Goal: Task Accomplishment & Management: Manage account settings

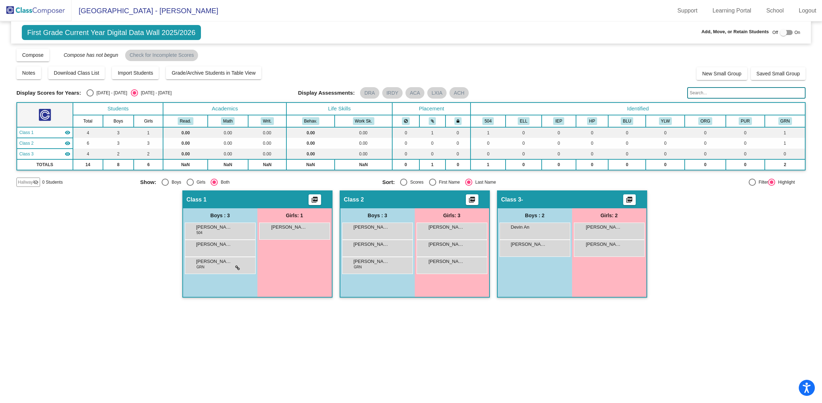
click at [248, 55] on div "Compose View Compose View & Edit Compose Submit Classes Compose has not begun C…" at bounding box center [410, 55] width 789 height 14
click at [38, 10] on img at bounding box center [35, 10] width 71 height 21
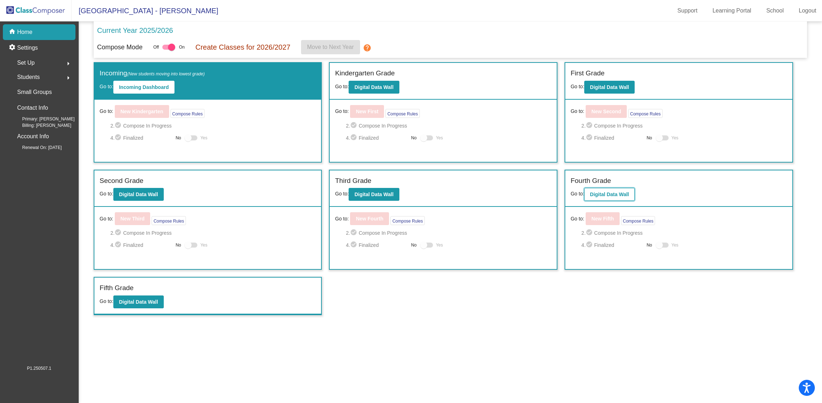
click at [620, 196] on b "Digital Data Wall" at bounding box center [609, 195] width 39 height 6
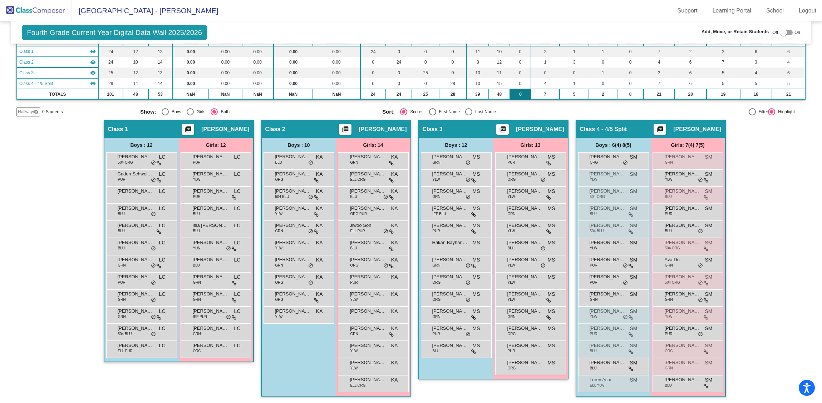
scroll to position [81, 0]
click at [790, 33] on div "Off On" at bounding box center [786, 32] width 28 height 9
click at [788, 32] on div at bounding box center [786, 32] width 13 height 5
checkbox input "true"
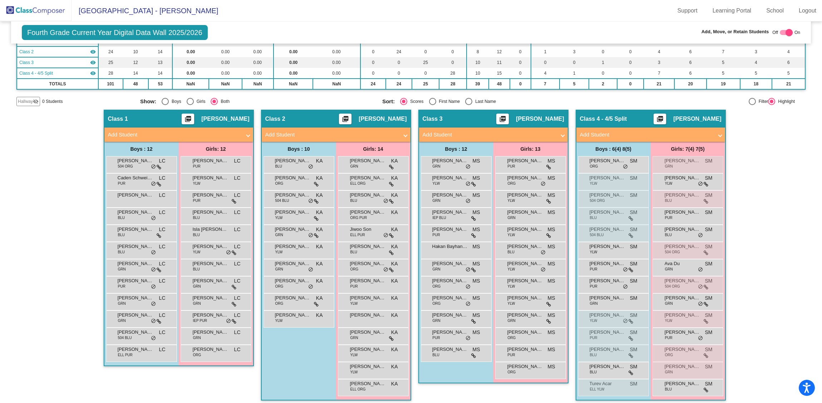
scroll to position [96, 0]
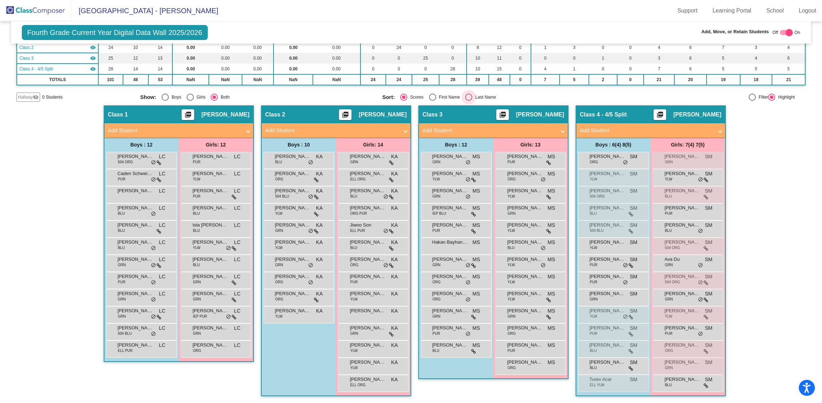
click at [466, 95] on div "Select an option" at bounding box center [468, 97] width 7 height 7
click at [468, 101] on input "Last Name" at bounding box center [468, 101] width 0 height 0
radio input "true"
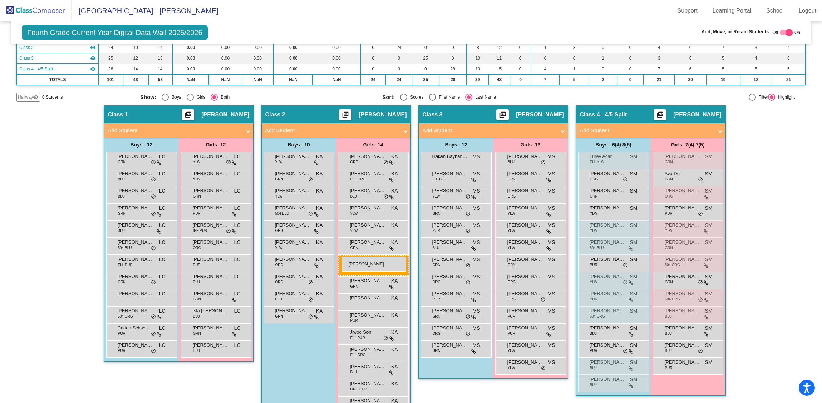
drag, startPoint x: 687, startPoint y: 209, endPoint x: 342, endPoint y: 257, distance: 348.2
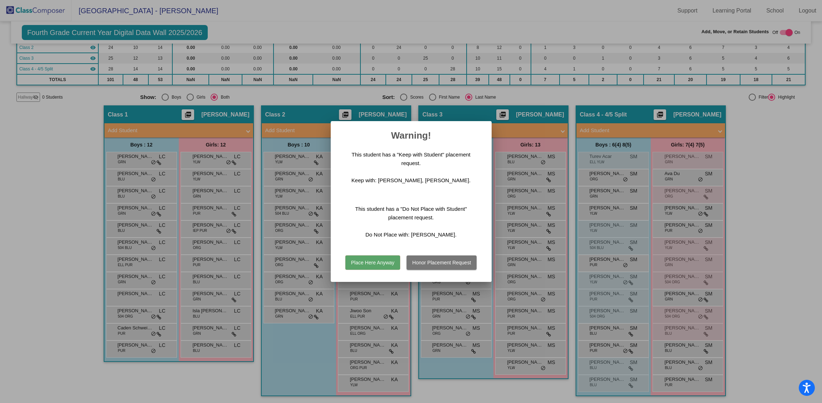
scroll to position [0, 0]
click at [385, 262] on button "Place Here Anyway" at bounding box center [372, 263] width 55 height 14
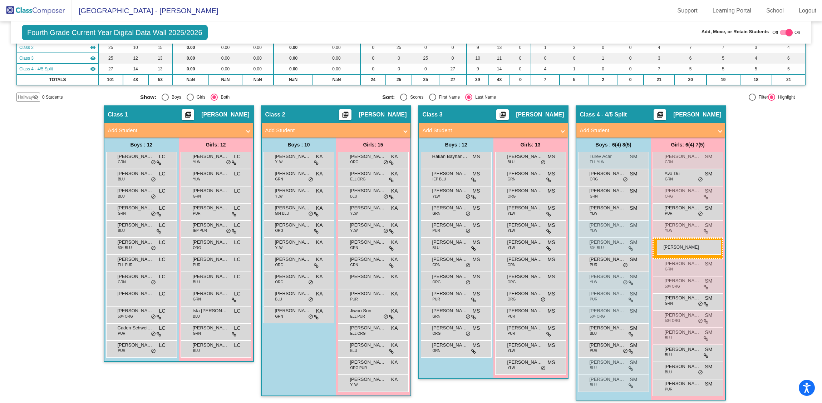
drag, startPoint x: 376, startPoint y: 213, endPoint x: 657, endPoint y: 240, distance: 281.5
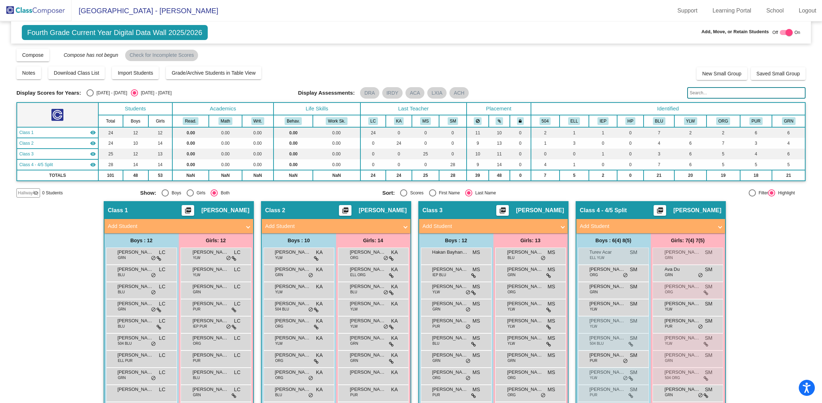
click at [38, 10] on img at bounding box center [35, 10] width 71 height 21
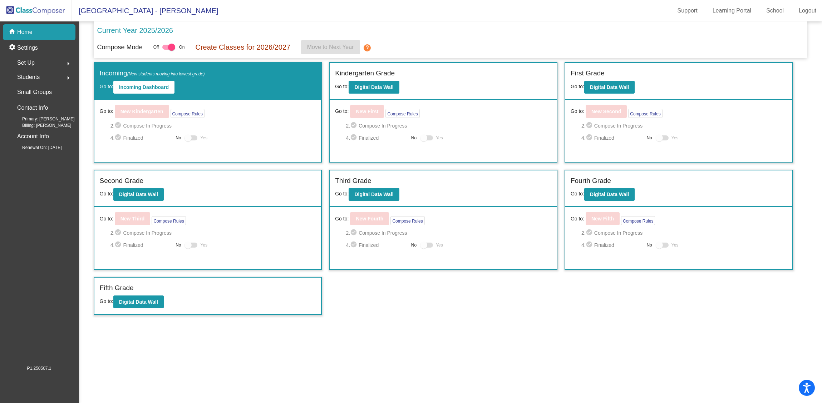
click at [34, 66] on div "Set Up arrow_right" at bounding box center [41, 63] width 68 height 14
click at [26, 108] on p "Users" at bounding box center [25, 109] width 14 height 9
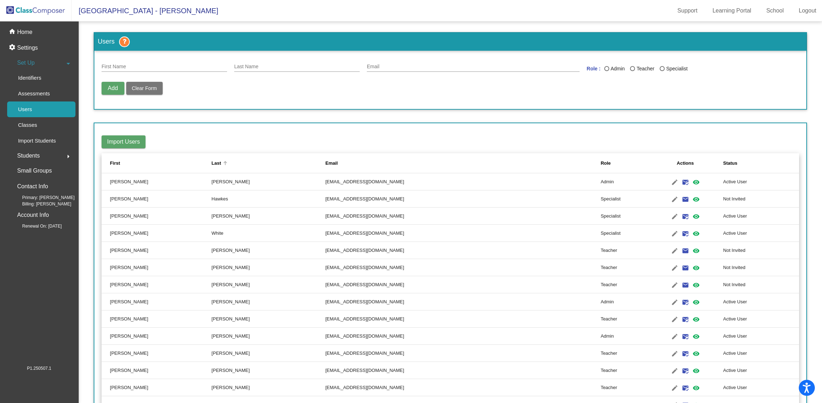
click at [231, 161] on div "Last" at bounding box center [269, 163] width 114 height 7
click at [231, 162] on div "Last" at bounding box center [269, 163] width 114 height 7
click at [219, 163] on div "Last" at bounding box center [217, 163] width 10 height 7
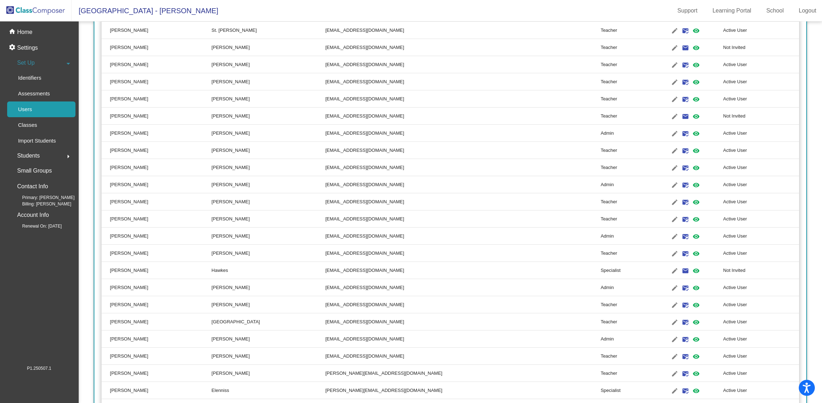
scroll to position [223, 0]
click at [670, 166] on mat-icon "edit" at bounding box center [674, 165] width 9 height 9
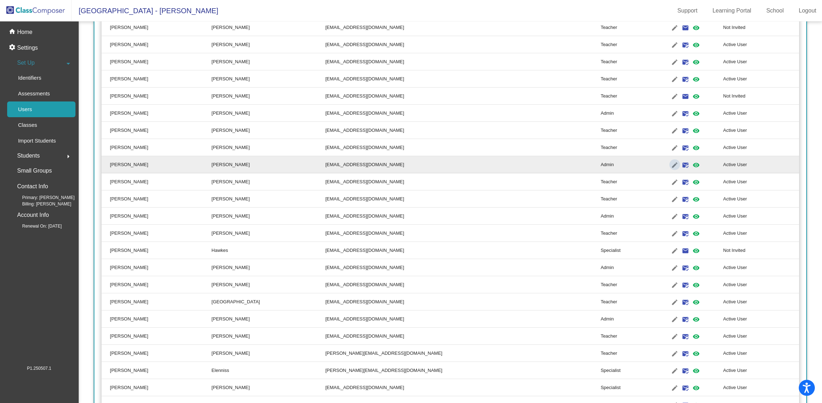
type input "Erin"
type input "McEnery"
type input "emcenery@lgusd.org"
radio input "true"
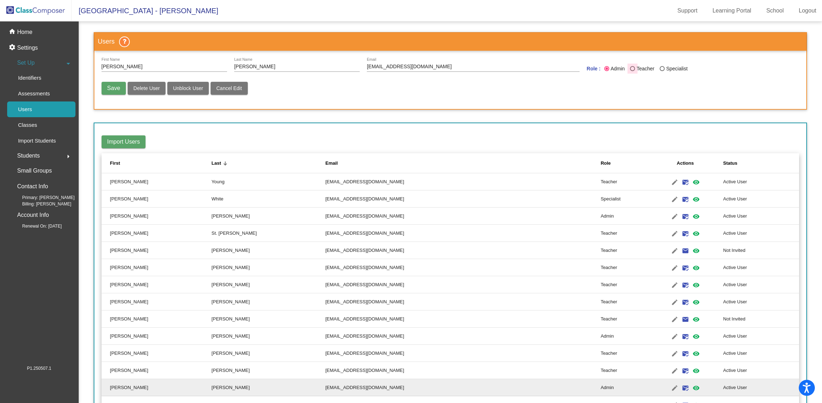
click at [631, 69] on div "Last Name" at bounding box center [632, 68] width 5 height 5
click at [632, 71] on input "Teacher" at bounding box center [632, 71] width 0 height 0
radio input "true"
click at [494, 100] on div "Save Delete User Unblock User Cancel Edit" at bounding box center [451, 92] width 698 height 20
click at [26, 33] on p "Home" at bounding box center [24, 32] width 15 height 9
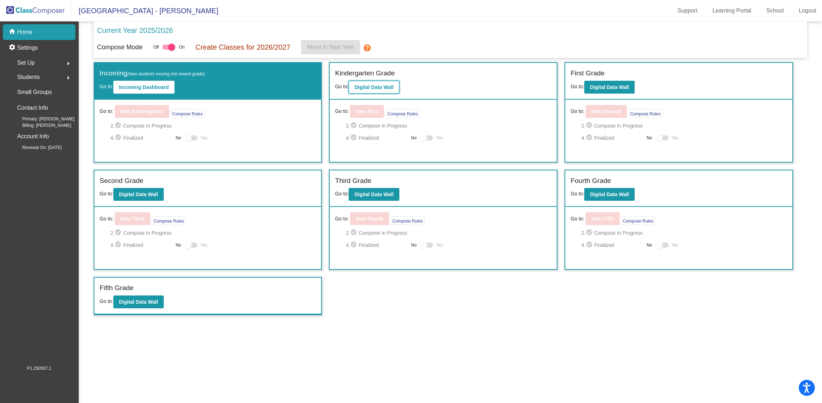
click at [378, 86] on b "Digital Data Wall" at bounding box center [373, 87] width 39 height 6
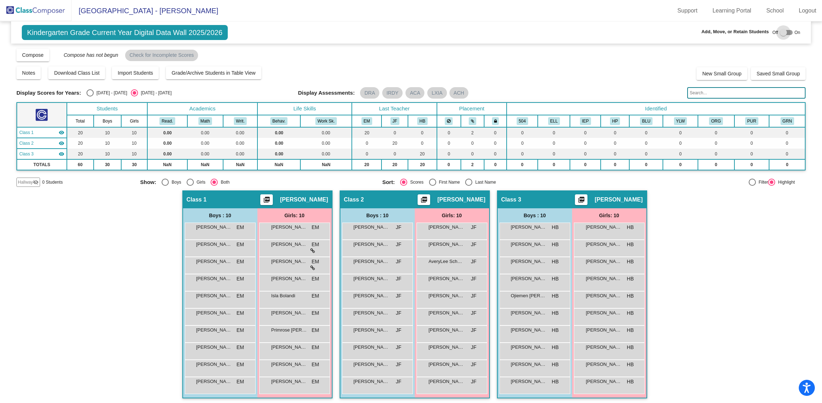
click at [788, 33] on div at bounding box center [786, 32] width 13 height 5
checkbox input "true"
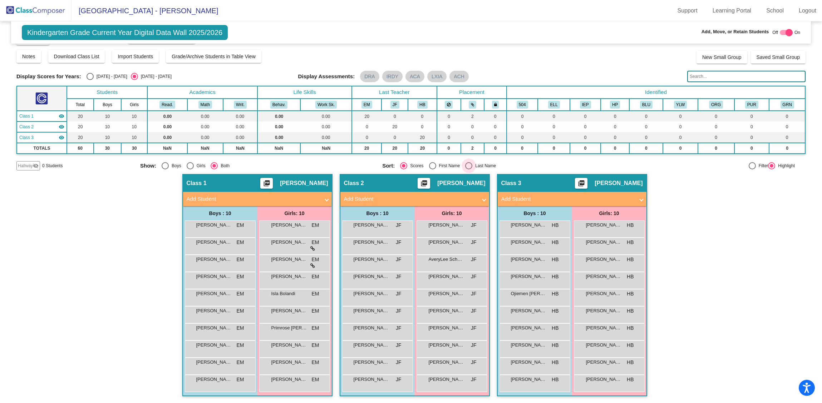
click at [465, 164] on div "Select an option" at bounding box center [468, 165] width 7 height 7
click at [468, 169] on input "Last Name" at bounding box center [468, 169] width 0 height 0
radio input "true"
click at [41, 9] on img at bounding box center [35, 10] width 71 height 21
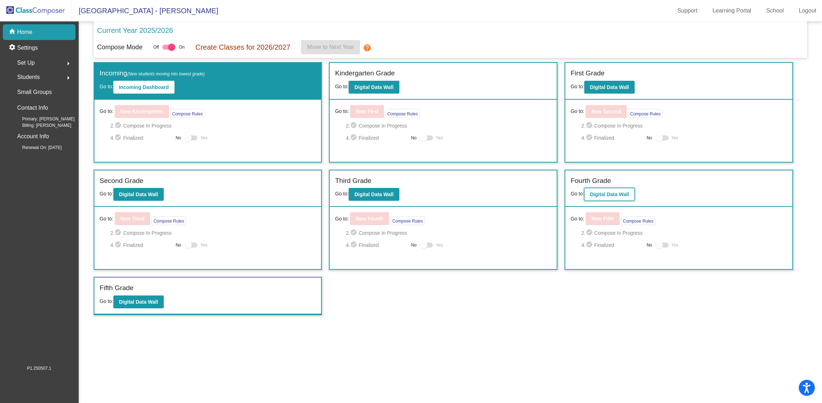
click at [609, 194] on b "Digital Data Wall" at bounding box center [609, 195] width 39 height 6
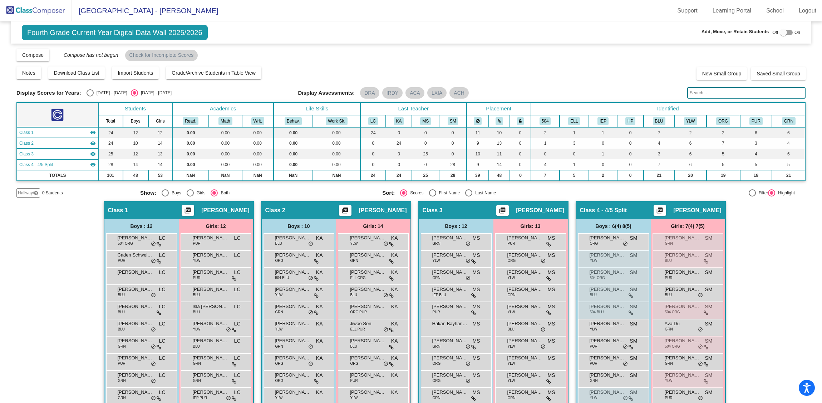
click at [790, 33] on div "Off On" at bounding box center [786, 32] width 28 height 9
click at [786, 33] on div at bounding box center [786, 32] width 13 height 5
checkbox input "true"
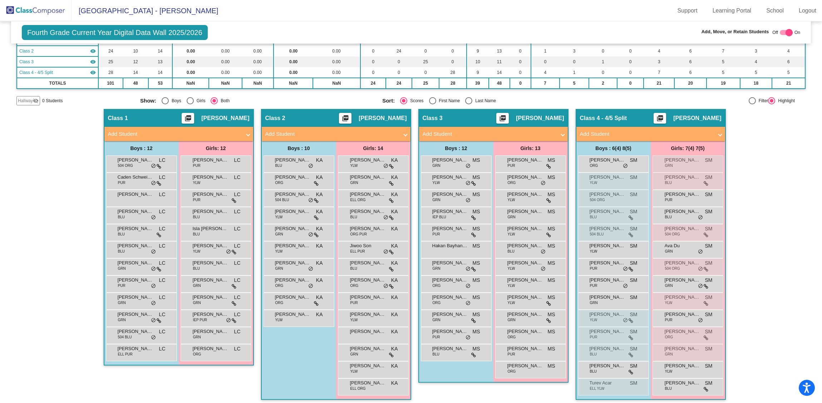
scroll to position [96, 0]
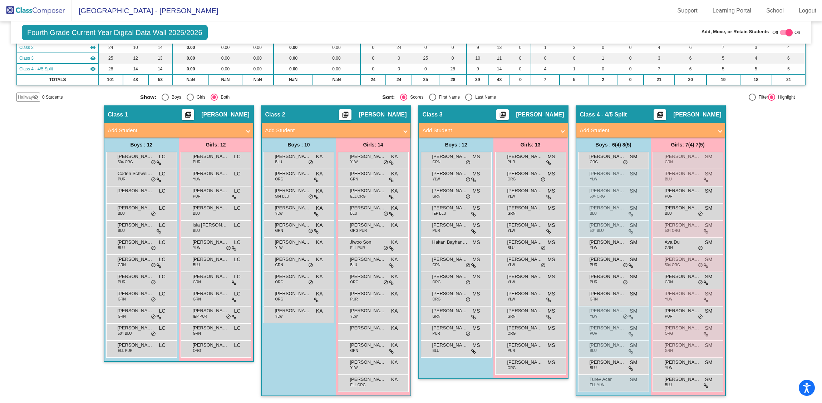
click at [467, 97] on div "Select an option" at bounding box center [468, 97] width 7 height 7
click at [468, 101] on input "Last Name" at bounding box center [468, 101] width 0 height 0
radio input "true"
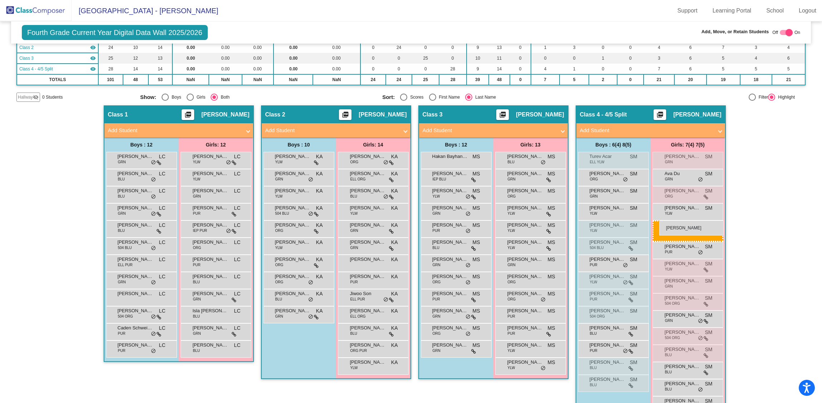
drag, startPoint x: 363, startPoint y: 228, endPoint x: 659, endPoint y: 220, distance: 296.0
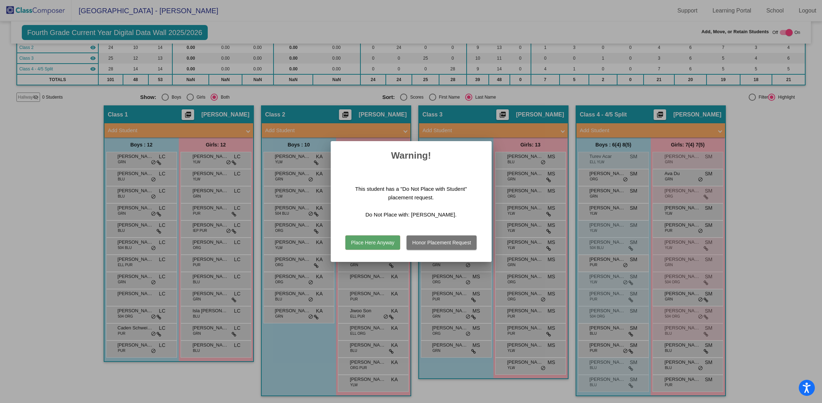
click at [383, 242] on button "Place Here Anyway" at bounding box center [372, 243] width 55 height 14
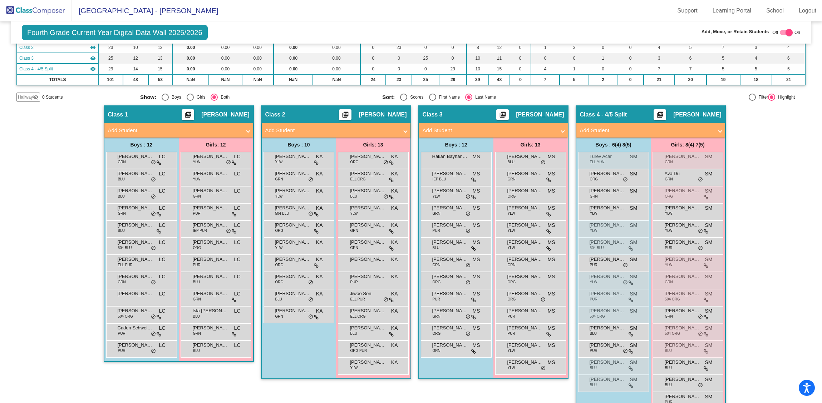
click at [793, 249] on div "Hallway - Hallway Class picture_as_pdf Add Student First Name Last Name Student…" at bounding box center [410, 262] width 789 height 315
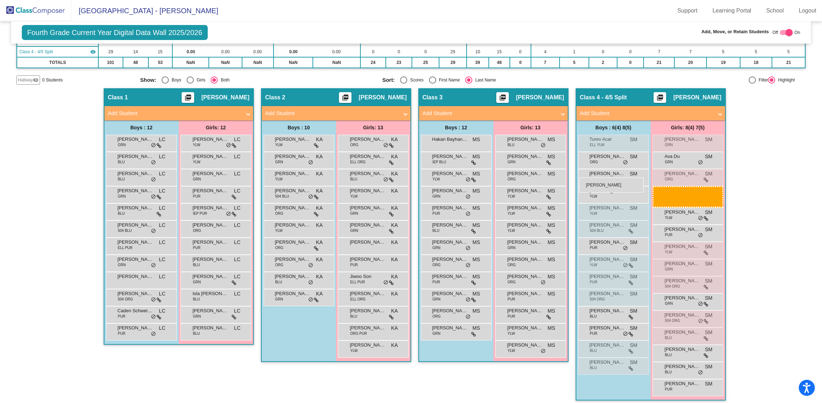
scroll to position [100, 0]
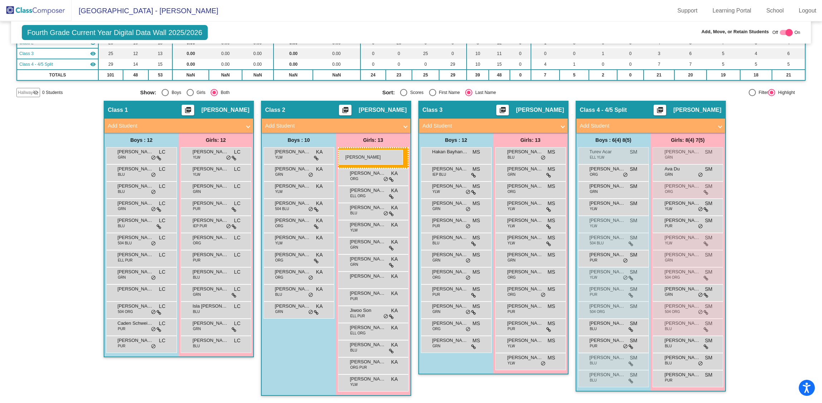
drag, startPoint x: 684, startPoint y: 196, endPoint x: 337, endPoint y: 149, distance: 349.9
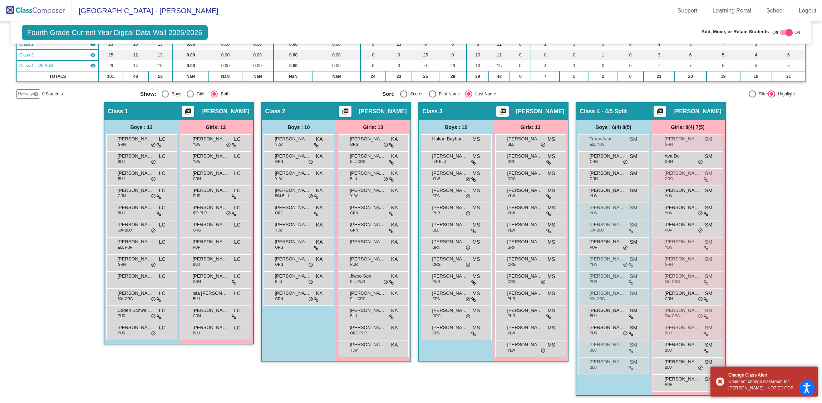
scroll to position [99, 0]
click at [772, 131] on div "Hallway - Hallway Class picture_as_pdf Add Student First Name Last Name Student…" at bounding box center [410, 253] width 789 height 301
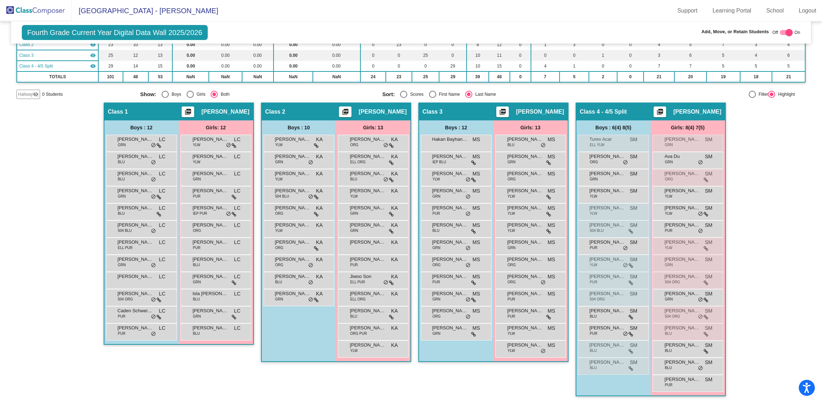
click at [759, 232] on div "Hallway - Hallway Class picture_as_pdf Add Student First Name Last Name Student…" at bounding box center [410, 253] width 789 height 301
drag, startPoint x: 686, startPoint y: 189, endPoint x: 788, endPoint y: 185, distance: 102.3
click at [788, 185] on div "Hallway - Hallway Class picture_as_pdf Add Student First Name Last Name Student…" at bounding box center [410, 253] width 789 height 301
click at [787, 184] on div "Hallway - Hallway Class picture_as_pdf Add Student First Name Last Name Student…" at bounding box center [410, 253] width 789 height 301
drag, startPoint x: 706, startPoint y: 188, endPoint x: 729, endPoint y: 187, distance: 23.6
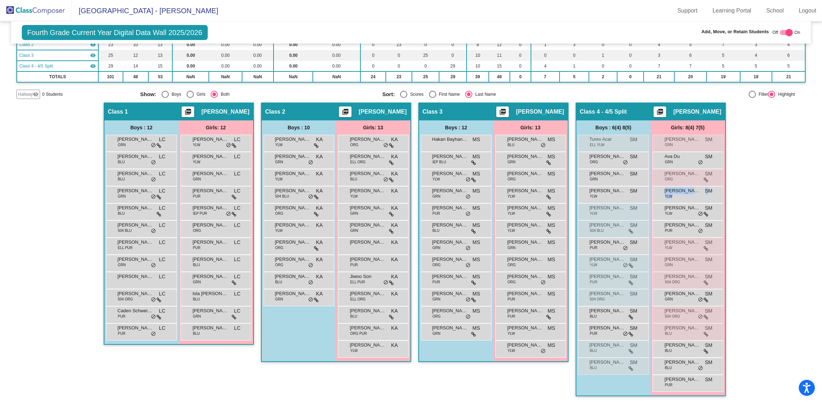
click at [729, 187] on div "Hallway - Hallway Class picture_as_pdf Add Student First Name Last Name Student…" at bounding box center [410, 253] width 789 height 301
click at [750, 184] on div "Hallway - Hallway Class picture_as_pdf Add Student First Name Last Name Student…" at bounding box center [410, 253] width 789 height 301
click at [789, 34] on div "Off On" at bounding box center [786, 32] width 28 height 9
drag, startPoint x: 698, startPoint y: 194, endPoint x: 716, endPoint y: 191, distance: 18.2
click at [716, 191] on div "[PERSON_NAME] YLW SM lock do_not_disturb_alt" at bounding box center [687, 194] width 68 height 15
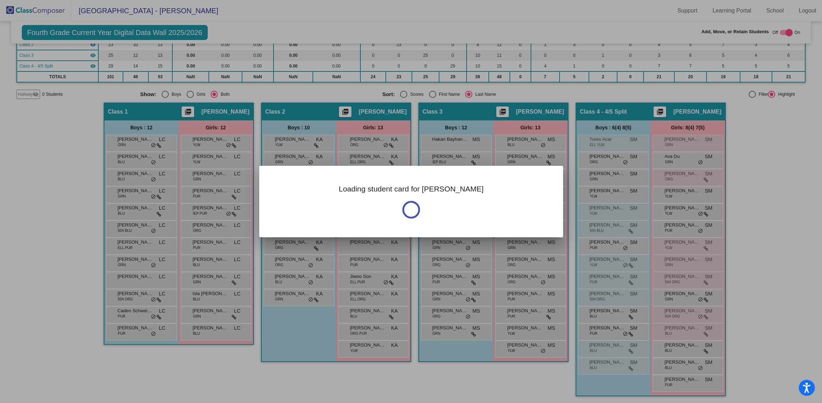
click at [751, 186] on div at bounding box center [411, 201] width 822 height 403
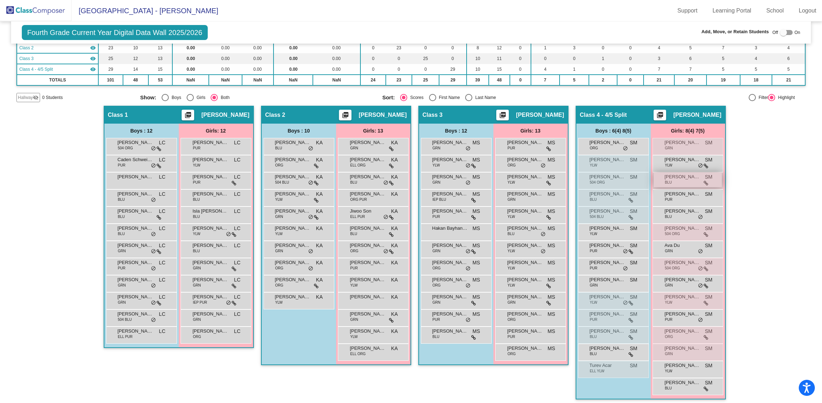
scroll to position [99, 0]
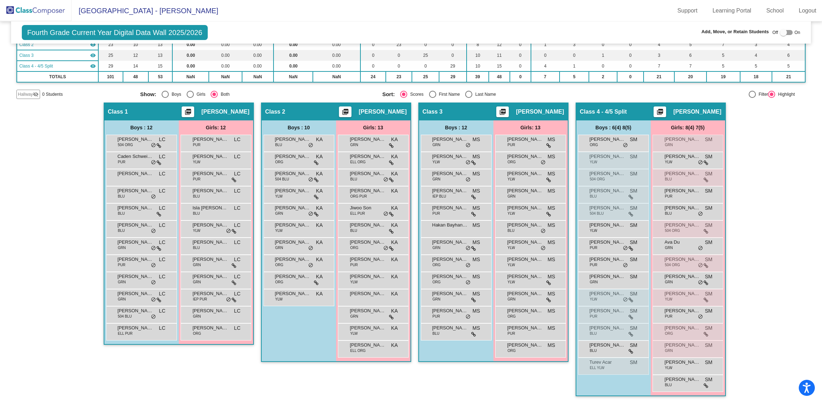
drag, startPoint x: 688, startPoint y: 368, endPoint x: 723, endPoint y: 362, distance: 35.5
click at [723, 362] on div "Class 4 - 4/5 Split picture_as_pdf [PERSON_NAME] Add Student First Name Last Na…" at bounding box center [650, 250] width 150 height 294
click at [755, 351] on div "Hallway - Hallway Class picture_as_pdf Add Student First Name Last Name Student…" at bounding box center [410, 253] width 789 height 301
click at [780, 34] on div at bounding box center [783, 32] width 7 height 7
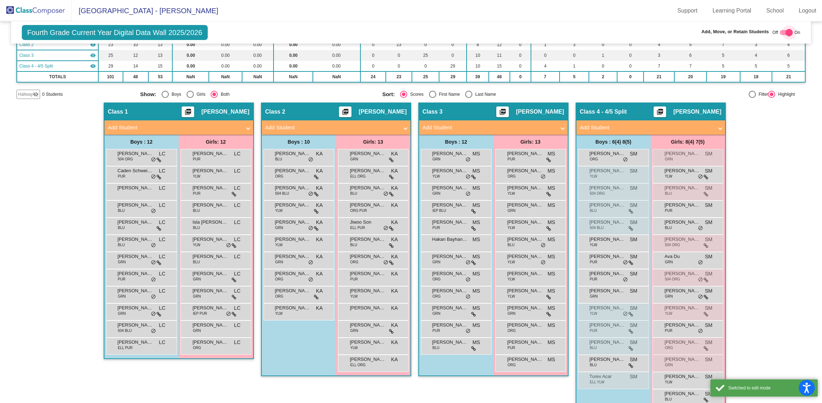
click at [785, 33] on div at bounding box center [788, 32] width 7 height 7
checkbox input "false"
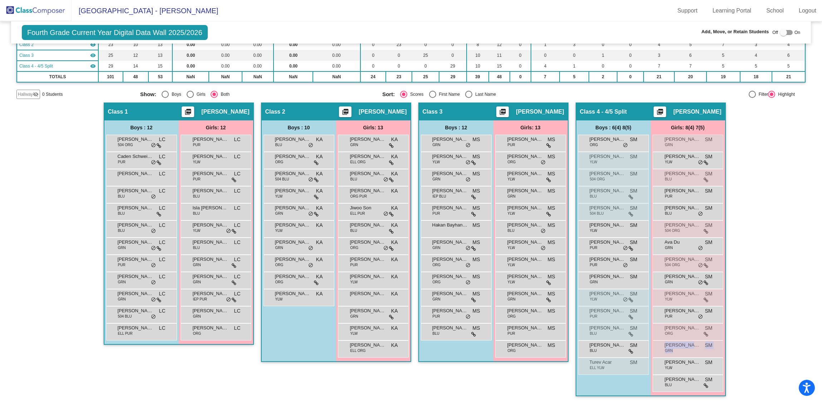
drag, startPoint x: 687, startPoint y: 366, endPoint x: 778, endPoint y: 344, distance: 93.4
click at [786, 348] on div "Hallway - Hallway Class picture_as_pdf Add Student First Name Last Name Student…" at bounding box center [410, 253] width 789 height 301
click at [775, 343] on div "Hallway - Hallway Class picture_as_pdf Add Student First Name Last Name Student…" at bounding box center [410, 253] width 789 height 301
drag, startPoint x: 707, startPoint y: 365, endPoint x: 681, endPoint y: 363, distance: 25.5
click at [681, 363] on div "[PERSON_NAME] YLW SM lock do_not_disturb_alt" at bounding box center [687, 365] width 68 height 15
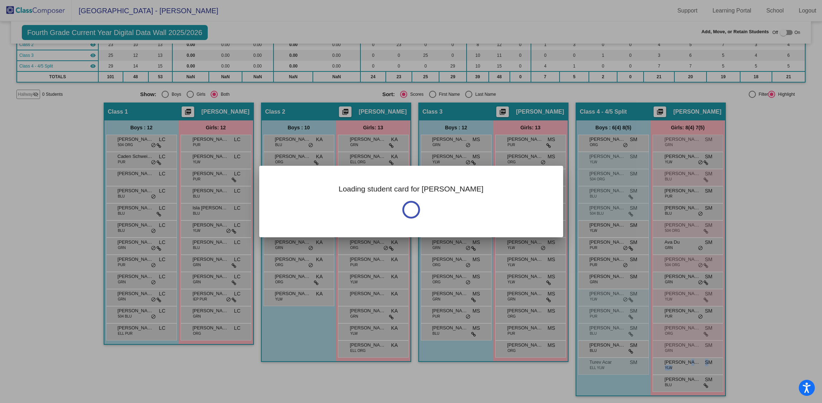
click at [780, 311] on div at bounding box center [411, 201] width 822 height 403
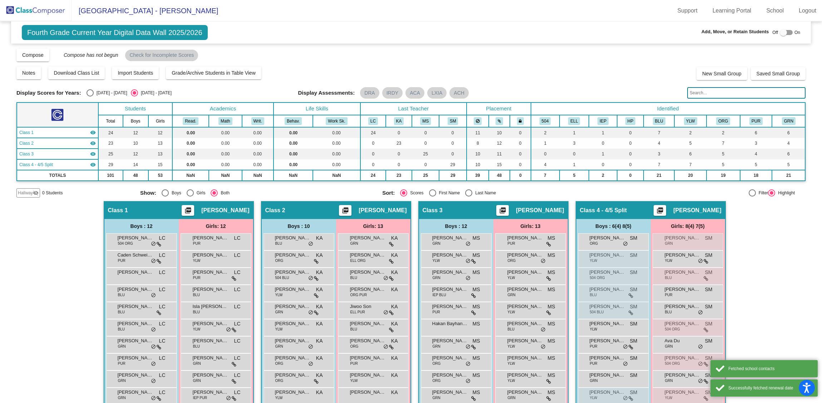
click at [43, 9] on img at bounding box center [35, 10] width 71 height 21
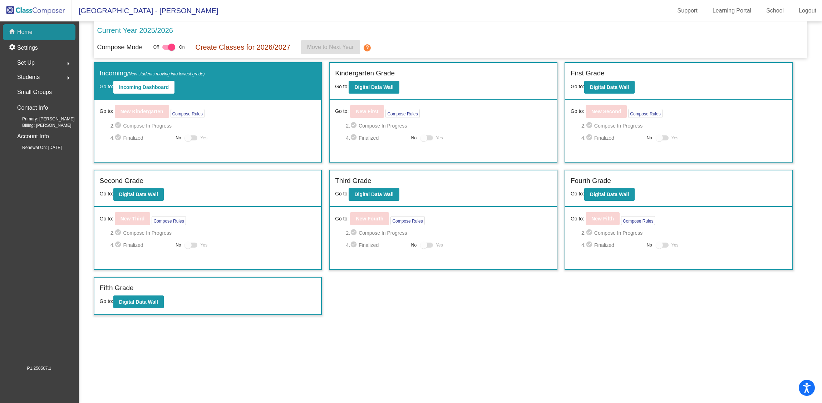
click at [45, 30] on div "home Home" at bounding box center [39, 32] width 73 height 16
click at [603, 197] on b "Digital Data Wall" at bounding box center [609, 195] width 39 height 6
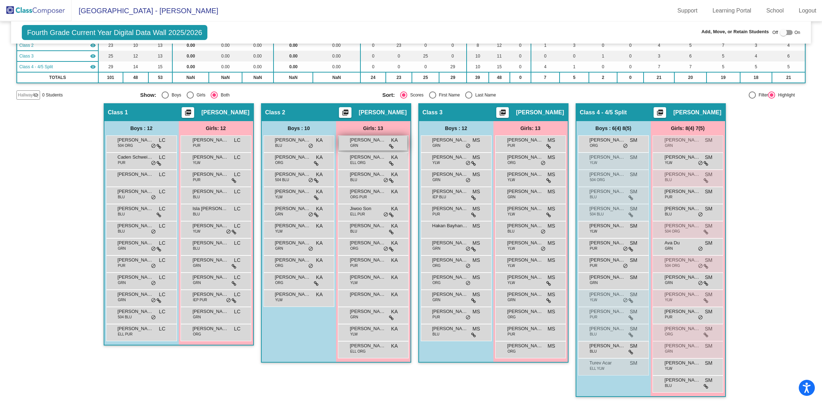
scroll to position [99, 0]
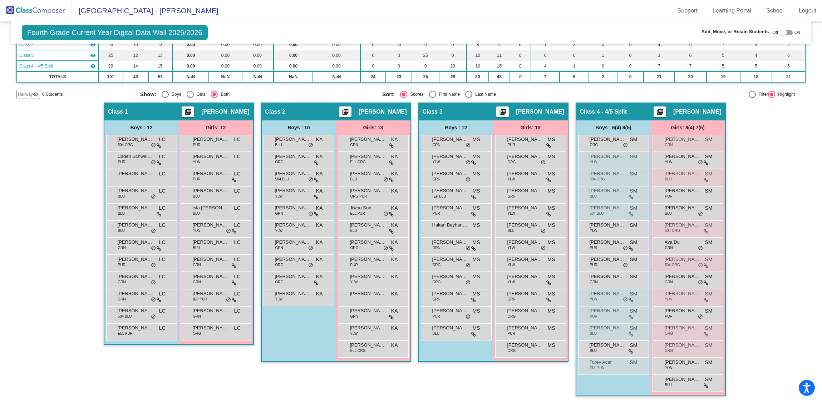
click at [787, 33] on div at bounding box center [786, 32] width 13 height 5
checkbox input "true"
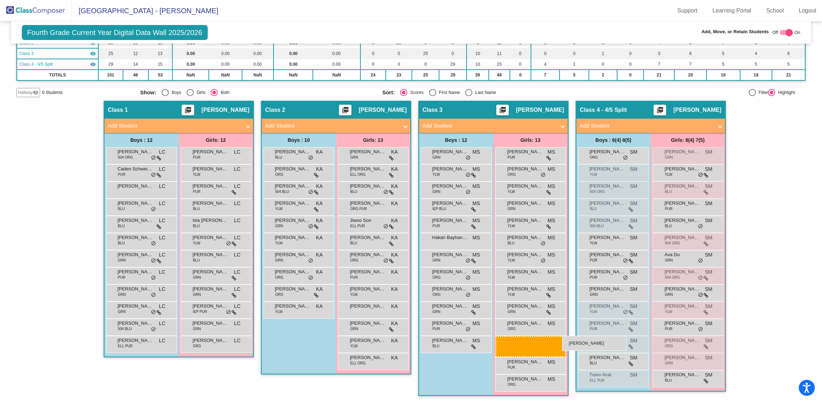
scroll to position [100, 0]
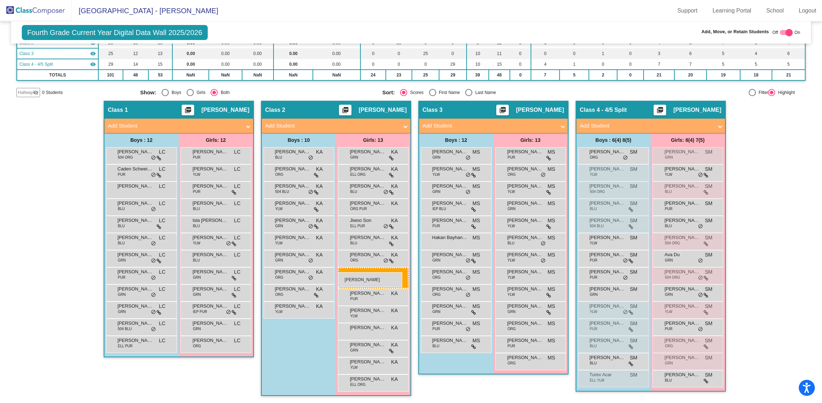
drag, startPoint x: 678, startPoint y: 365, endPoint x: 338, endPoint y: 272, distance: 352.6
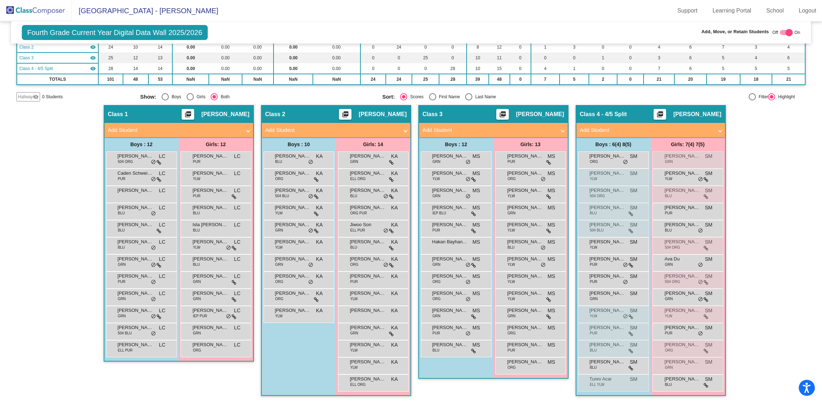
click at [783, 272] on div "Hallway - Hallway Class picture_as_pdf Add Student First Name Last Name Student…" at bounding box center [410, 254] width 789 height 298
click at [30, 8] on img at bounding box center [35, 10] width 71 height 21
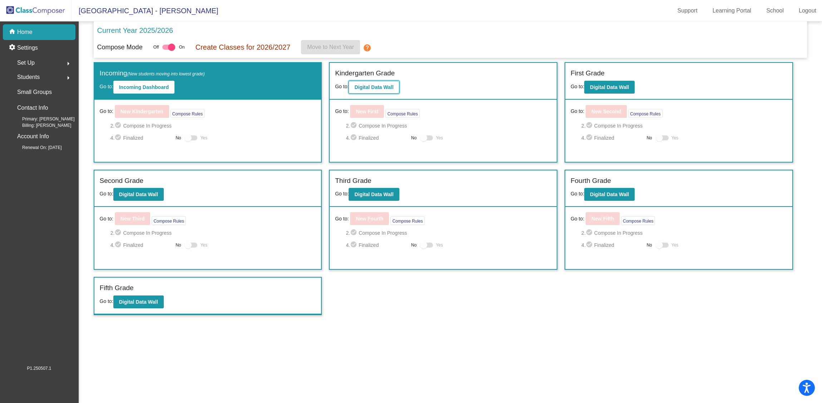
click at [372, 89] on b "Digital Data Wall" at bounding box center [373, 87] width 39 height 6
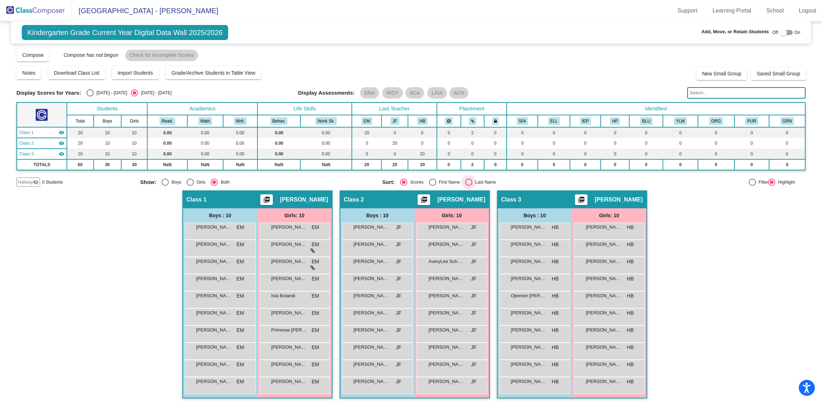
click at [468, 181] on div "Select an option" at bounding box center [468, 182] width 7 height 7
click at [468, 186] on input "Last Name" at bounding box center [468, 186] width 0 height 0
radio input "true"
click at [788, 31] on div at bounding box center [786, 32] width 13 height 5
checkbox input "true"
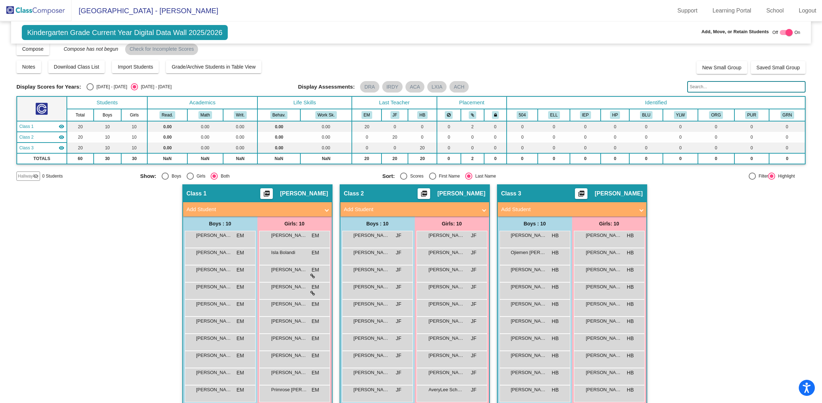
scroll to position [16, 0]
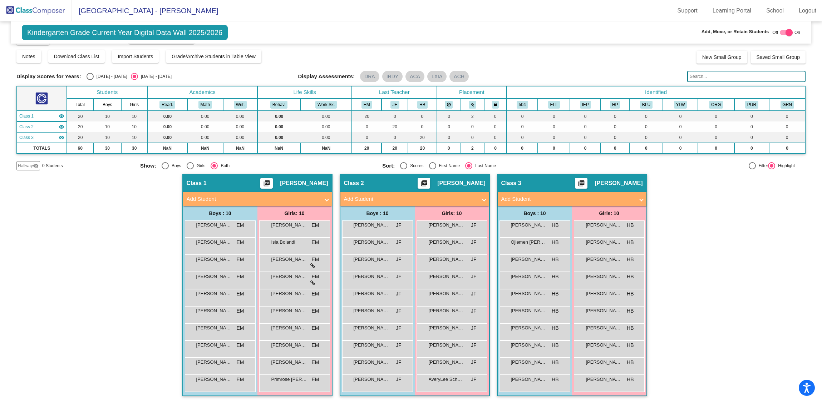
click at [717, 78] on input "text" at bounding box center [746, 76] width 118 height 11
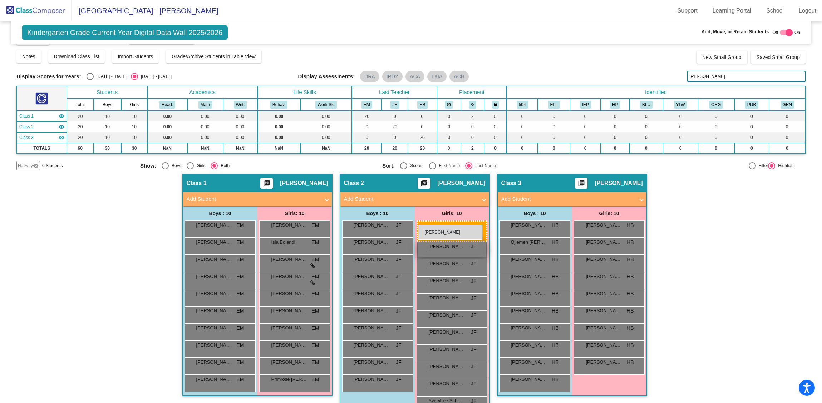
drag, startPoint x: 613, startPoint y: 242, endPoint x: 418, endPoint y: 225, distance: 195.6
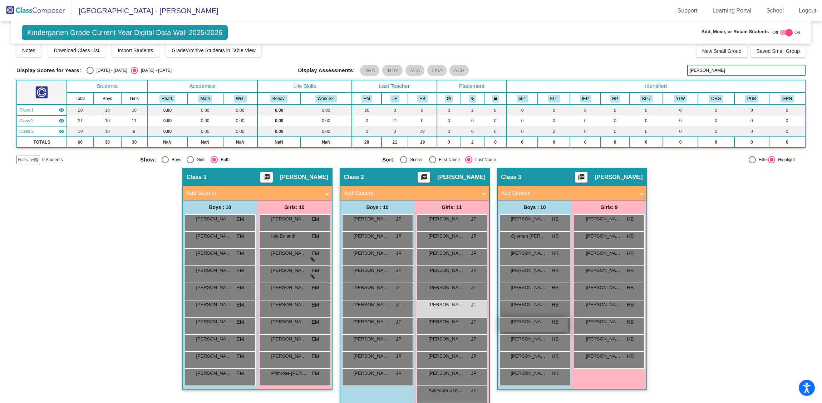
scroll to position [34, 0]
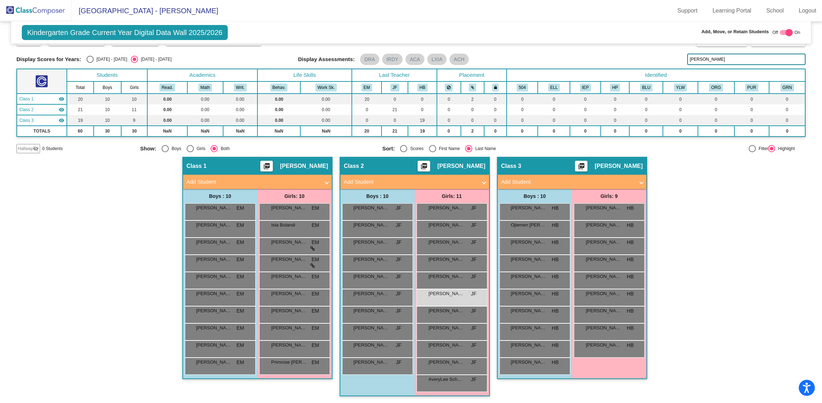
click at [712, 61] on input "juarez" at bounding box center [746, 59] width 118 height 11
drag, startPoint x: 710, startPoint y: 60, endPoint x: 644, endPoint y: 55, distance: 66.3
click at [644, 55] on div "Display Scores for Years: 2024 - 2025 2025 - 2026 Display Assessments: DRA IRDY…" at bounding box center [410, 59] width 789 height 11
drag, startPoint x: 711, startPoint y: 60, endPoint x: 671, endPoint y: 57, distance: 40.2
click at [671, 57] on div "Display Scores for Years: 2024 - 2025 2025 - 2026 Display Assessments: DRA IRDY…" at bounding box center [410, 59] width 789 height 11
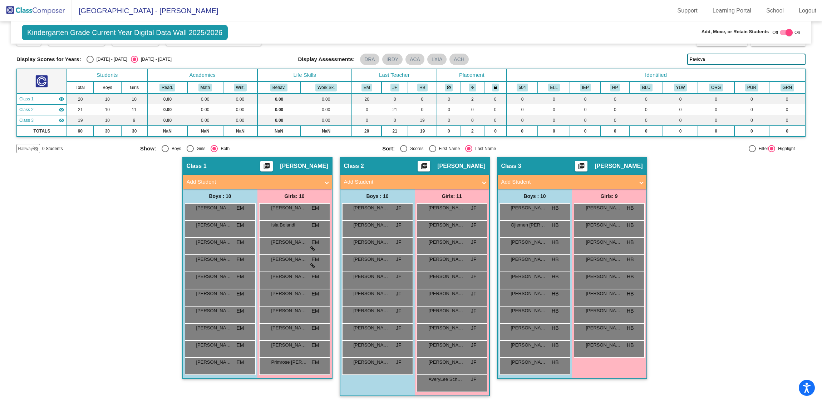
click at [712, 59] on input "Pavlova" at bounding box center [746, 59] width 118 height 11
type input "Pavlov"
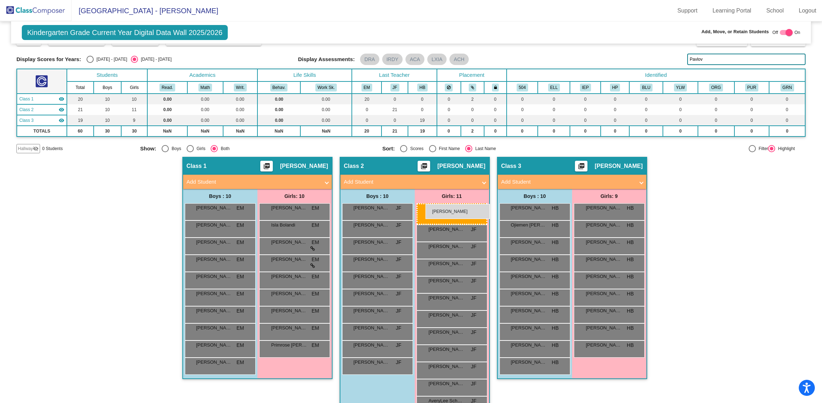
drag, startPoint x: 288, startPoint y: 294, endPoint x: 425, endPoint y: 204, distance: 164.2
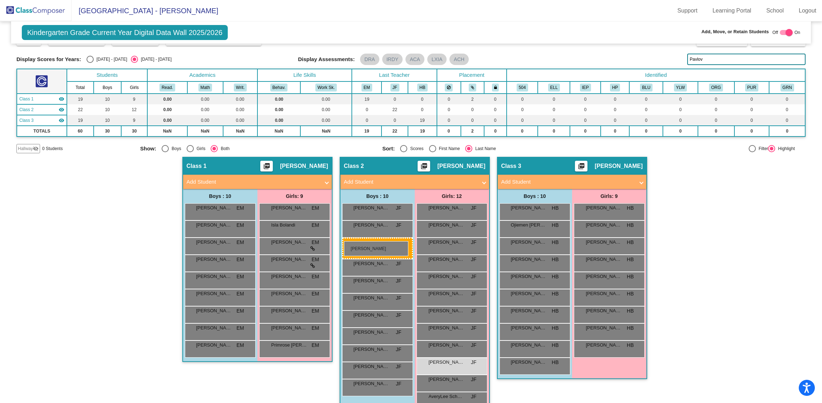
drag, startPoint x: 228, startPoint y: 243, endPoint x: 344, endPoint y: 241, distance: 115.5
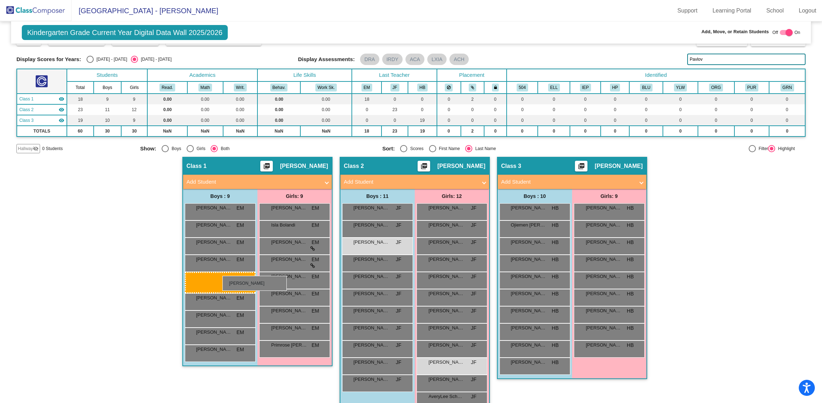
scroll to position [33, 0]
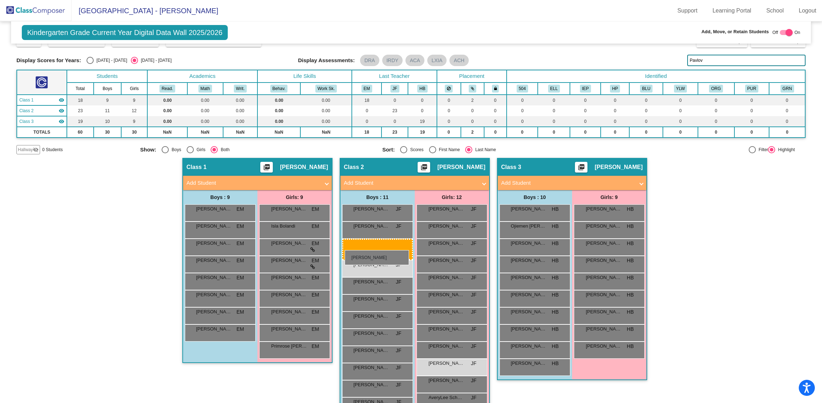
drag, startPoint x: 219, startPoint y: 277, endPoint x: 345, endPoint y: 250, distance: 128.7
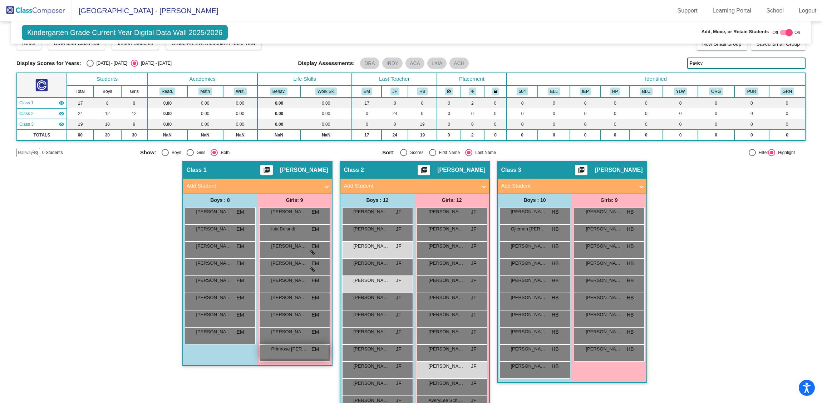
scroll to position [0, 0]
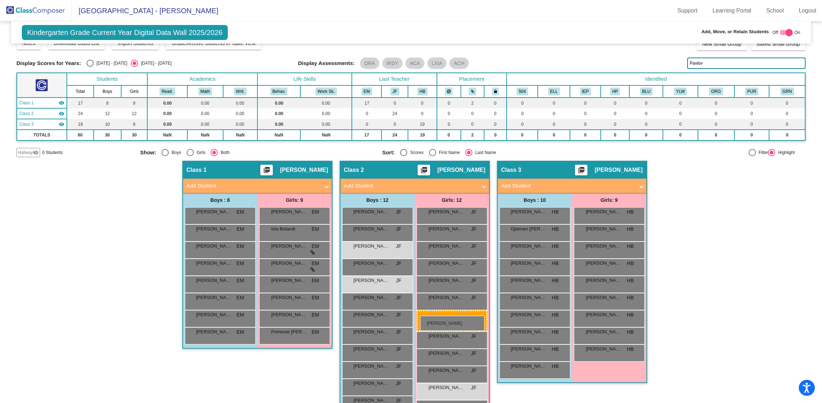
drag, startPoint x: 298, startPoint y: 318, endPoint x: 420, endPoint y: 316, distance: 121.9
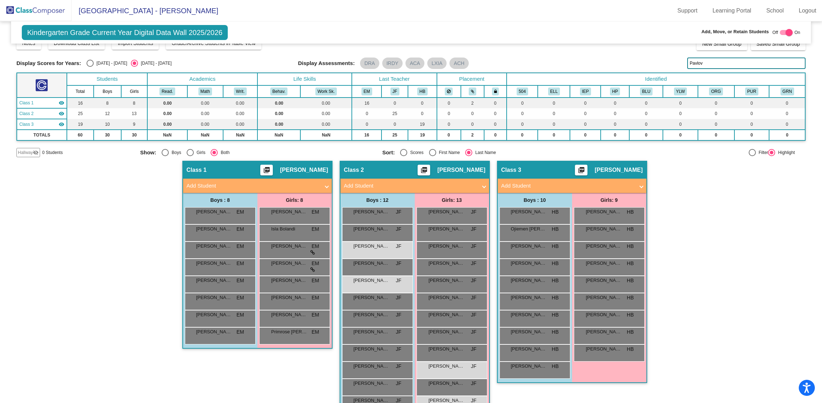
click at [266, 372] on div "Class 1 picture_as_pdf Erin McEnery Add Student First Name Last Name Student Id…" at bounding box center [257, 301] width 150 height 281
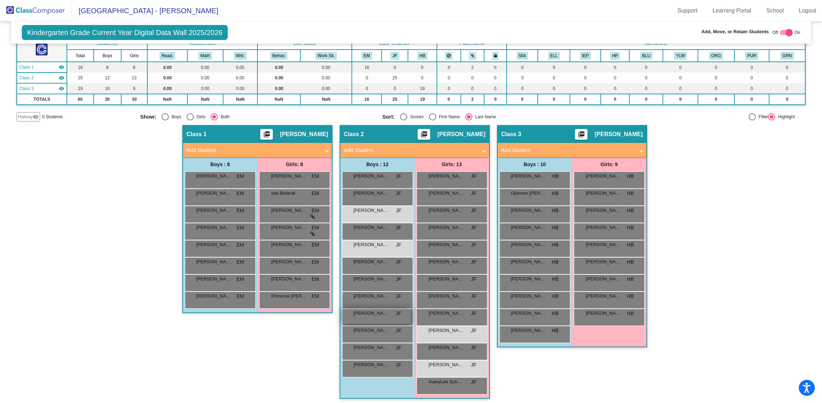
scroll to position [68, 0]
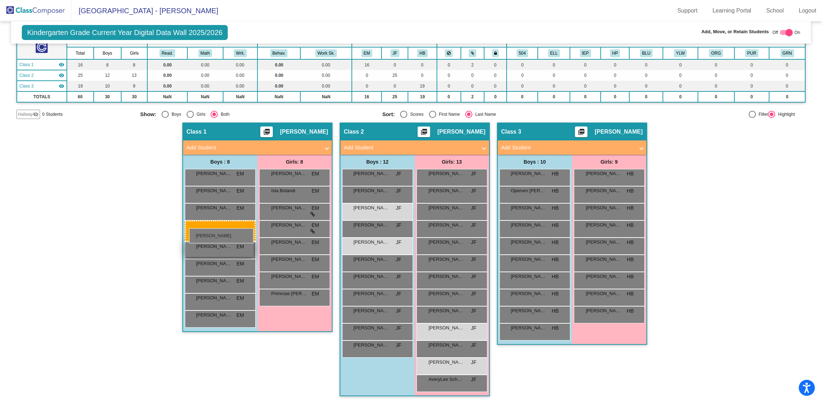
drag, startPoint x: 374, startPoint y: 263, endPoint x: 189, endPoint y: 228, distance: 188.0
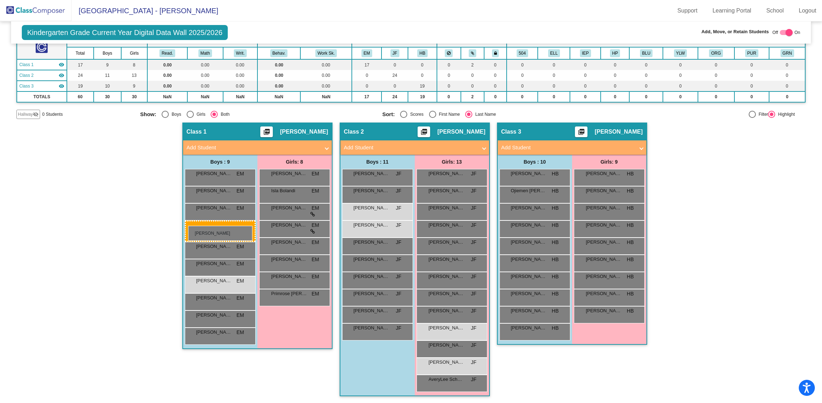
drag, startPoint x: 371, startPoint y: 228, endPoint x: 188, endPoint y: 226, distance: 183.0
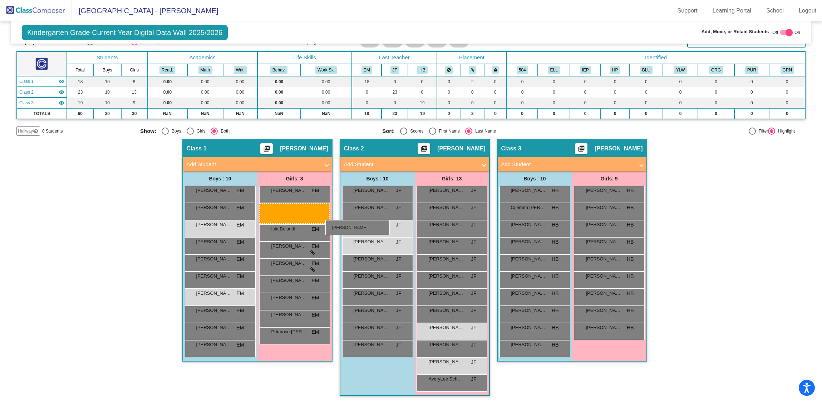
scroll to position [51, 0]
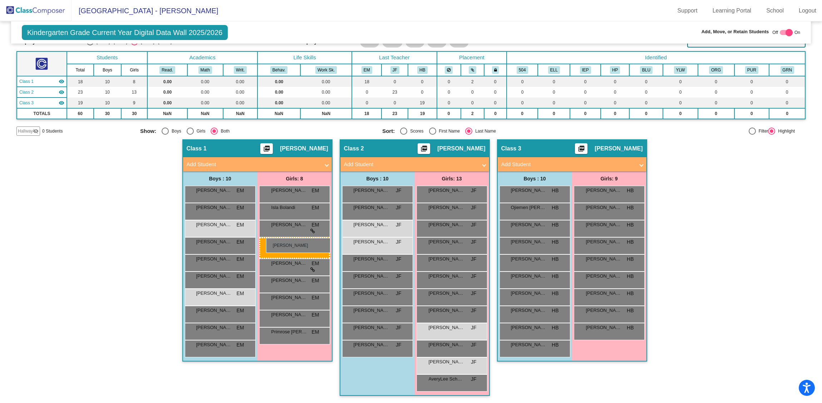
drag, startPoint x: 448, startPoint y: 227, endPoint x: 266, endPoint y: 238, distance: 182.6
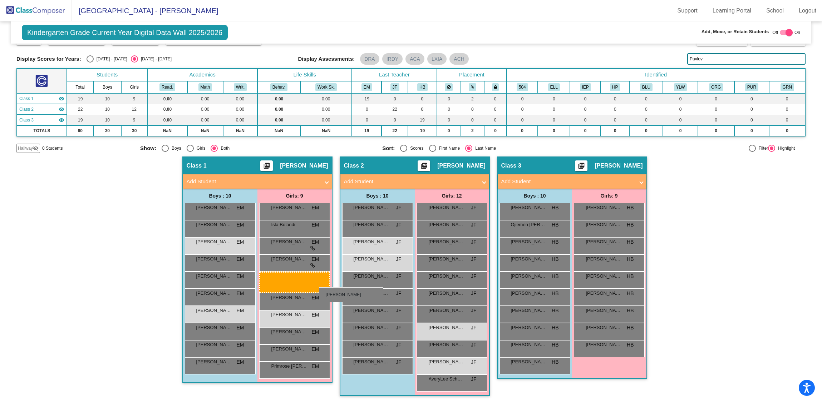
scroll to position [34, 0]
drag, startPoint x: 444, startPoint y: 296, endPoint x: 262, endPoint y: 275, distance: 182.7
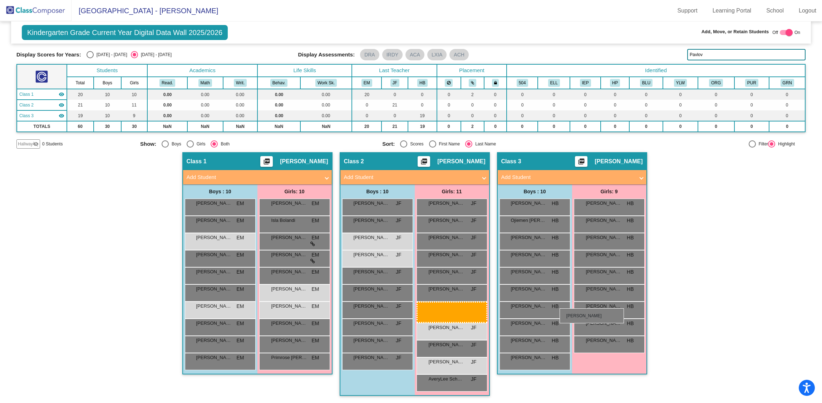
scroll to position [21, 0]
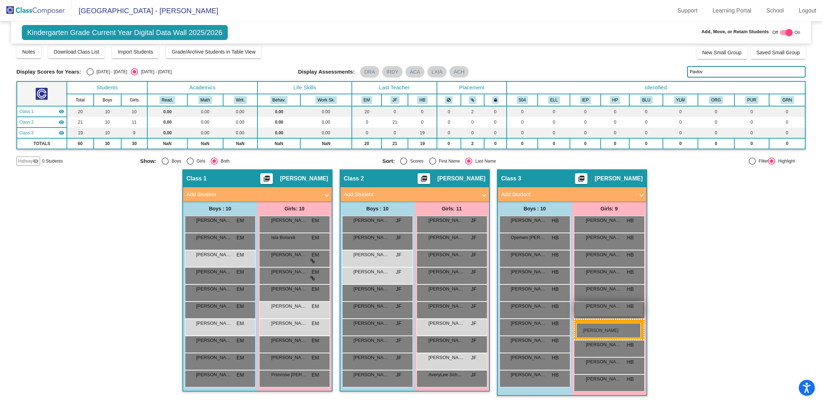
drag, startPoint x: 460, startPoint y: 313, endPoint x: 576, endPoint y: 323, distance: 116.9
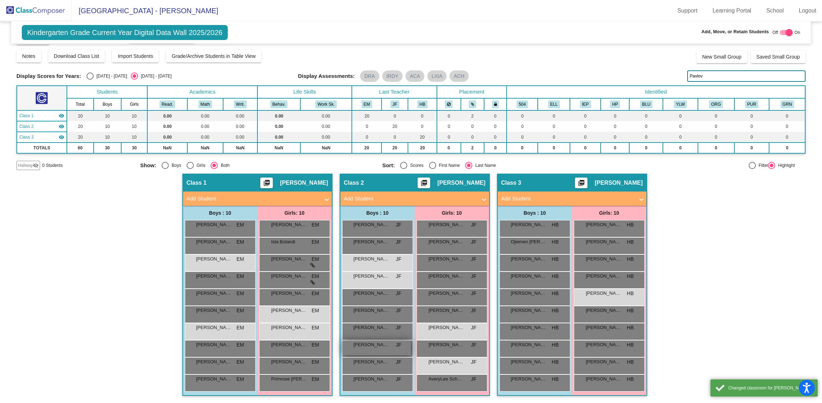
scroll to position [16, 0]
click at [130, 262] on div "Hallway - Hallway Class picture_as_pdf Add Student First Name Last Name Student…" at bounding box center [410, 288] width 789 height 229
click at [780, 32] on div at bounding box center [786, 32] width 13 height 5
checkbox input "false"
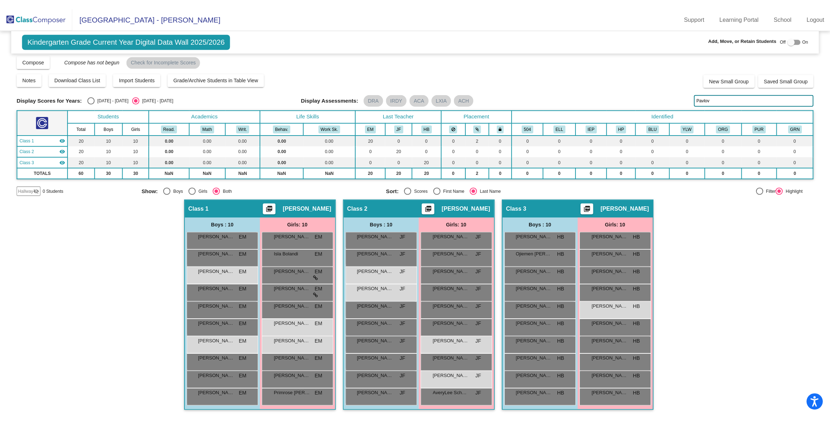
scroll to position [2, 0]
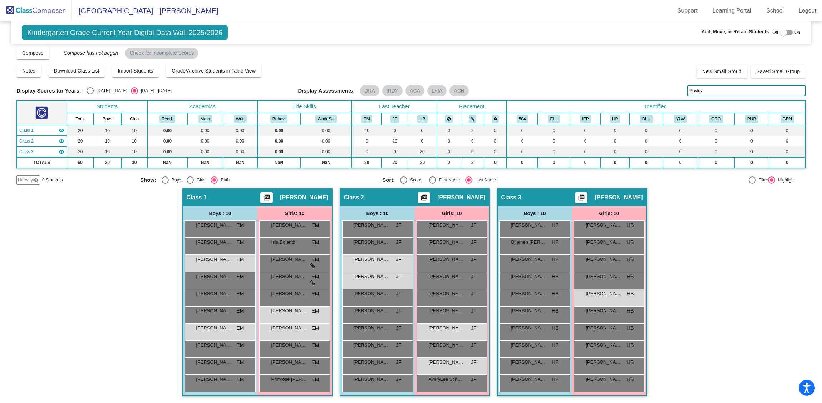
click at [727, 258] on div "Hallway - Hallway Class picture_as_pdf Add Student First Name Last Name Student…" at bounding box center [410, 295] width 789 height 215
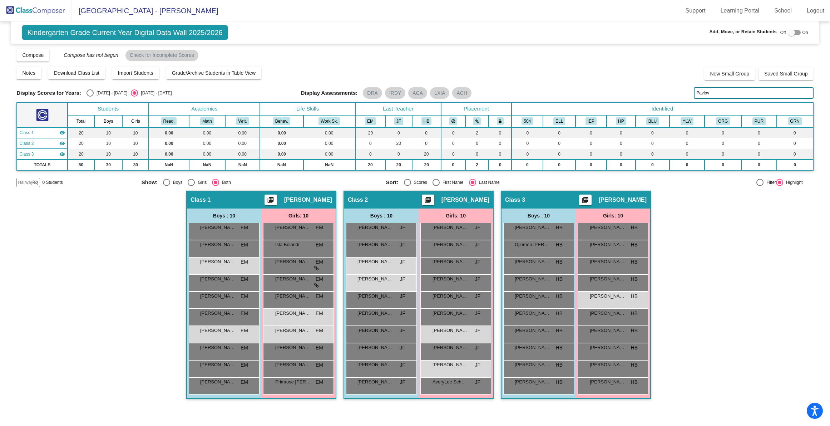
scroll to position [0, 0]
click at [87, 73] on span "Download Class List" at bounding box center [76, 73] width 45 height 6
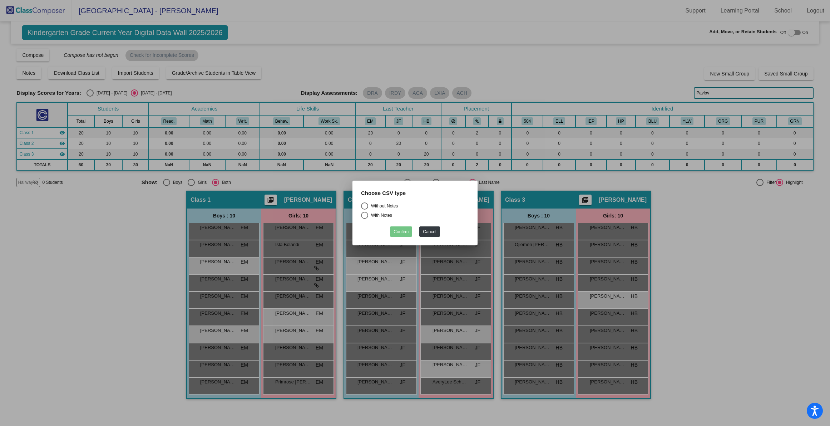
click at [365, 204] on div "Select an option" at bounding box center [364, 205] width 7 height 7
click at [365, 209] on input "Without Notes" at bounding box center [364, 209] width 0 height 0
radio input "true"
click at [402, 232] on button "Confirm" at bounding box center [401, 231] width 22 height 10
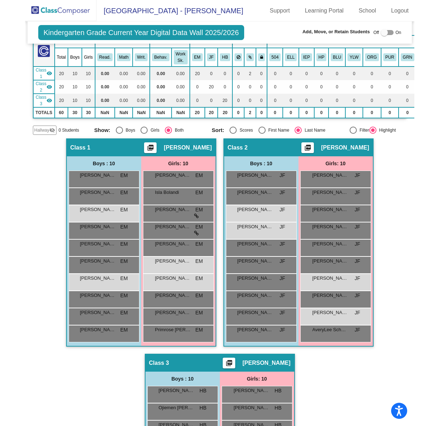
scroll to position [71, 0]
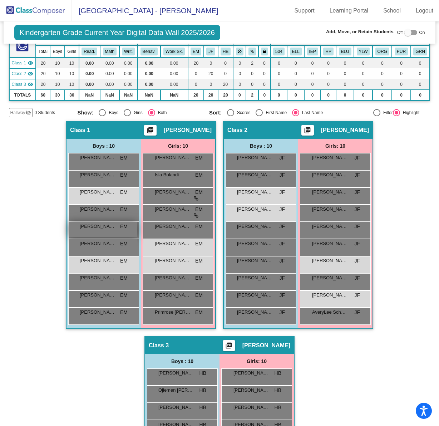
click at [98, 227] on span "Zaha Imran" at bounding box center [98, 226] width 36 height 7
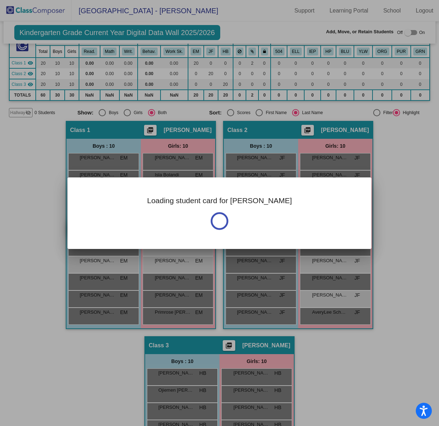
click at [98, 227] on div "Loading student card for Zaha" at bounding box center [220, 212] width 304 height 71
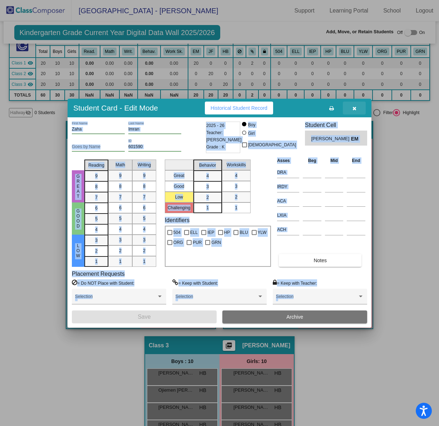
drag, startPoint x: 357, startPoint y: 105, endPoint x: 327, endPoint y: 99, distance: 30.4
click at [357, 105] on button "button" at bounding box center [354, 108] width 23 height 13
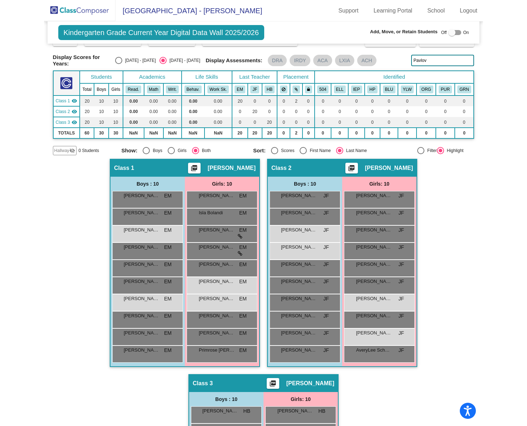
scroll to position [0, 0]
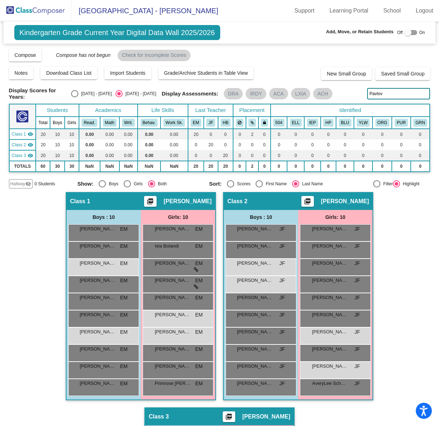
drag, startPoint x: 386, startPoint y: 92, endPoint x: 362, endPoint y: 89, distance: 24.1
click at [362, 89] on div "Display Scores for Years: 2024 - 2025 2025 - 2026 Display Assessments: DRA IRDY…" at bounding box center [219, 93] width 421 height 13
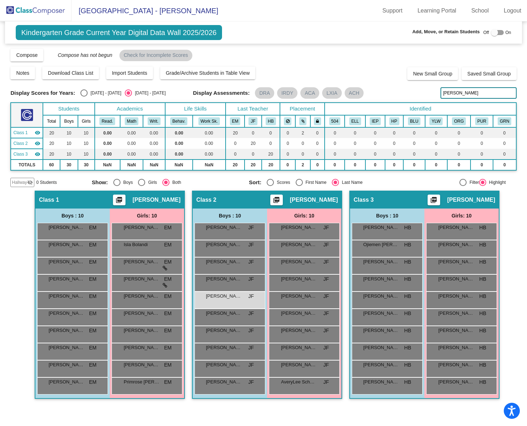
drag, startPoint x: 482, startPoint y: 93, endPoint x: 411, endPoint y: 88, distance: 71.7
click at [411, 88] on div "Display Scores for Years: 2024 - 2025 2025 - 2026 Display Assessments: DRA IRDY…" at bounding box center [263, 92] width 506 height 11
drag, startPoint x: 473, startPoint y: 93, endPoint x: 440, endPoint y: 88, distance: 33.3
click at [440, 88] on input "Carriao" at bounding box center [478, 92] width 76 height 11
drag, startPoint x: 467, startPoint y: 93, endPoint x: 434, endPoint y: 90, distance: 33.4
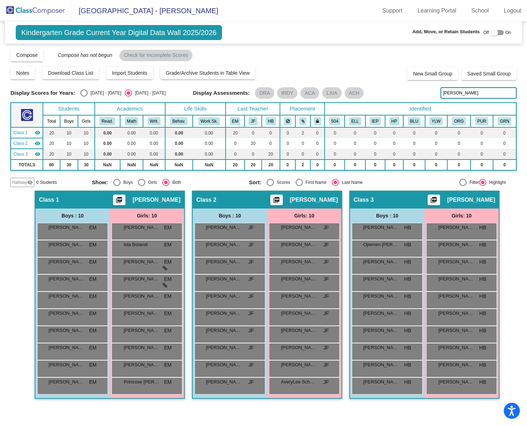
click at [434, 90] on div "Display Scores for Years: 2024 - 2025 2025 - 2026 Display Assessments: DRA IRDY…" at bounding box center [263, 92] width 506 height 11
drag, startPoint x: 464, startPoint y: 92, endPoint x: 418, endPoint y: 85, distance: 46.6
click at [418, 85] on div "Display Scores for Years: 2024 - 2025 2025 - 2026 Grade/Archive Students in Tab…" at bounding box center [263, 117] width 506 height 139
type input "Hart"
click at [404, 300] on div "Theodore Jaebker HB lock do_not_disturb_alt" at bounding box center [386, 299] width 68 height 15
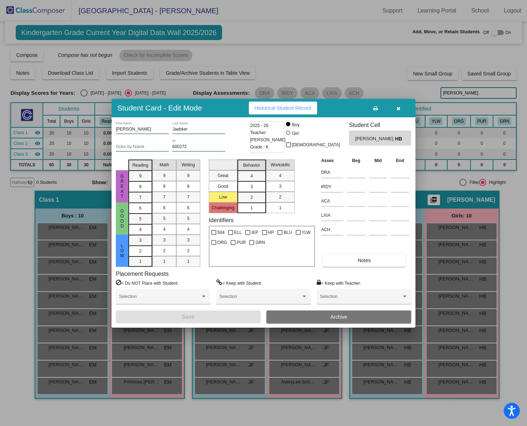
click at [352, 315] on button "Archive" at bounding box center [338, 316] width 145 height 13
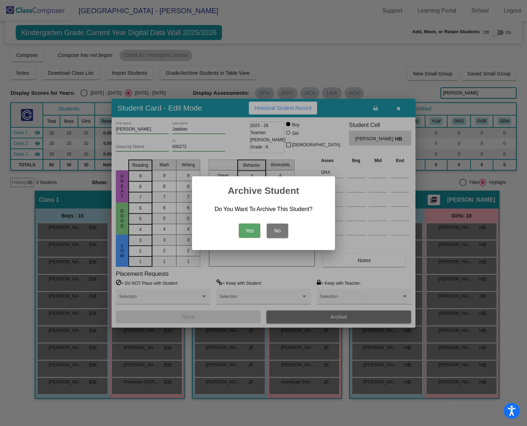
click at [250, 225] on button "Yes" at bounding box center [249, 230] width 21 height 14
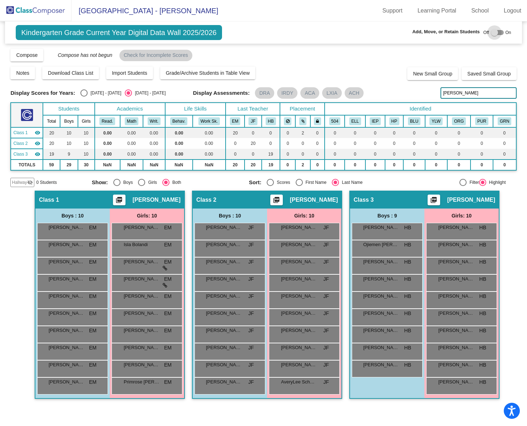
click at [503, 32] on div at bounding box center [497, 32] width 13 height 5
checkbox input "true"
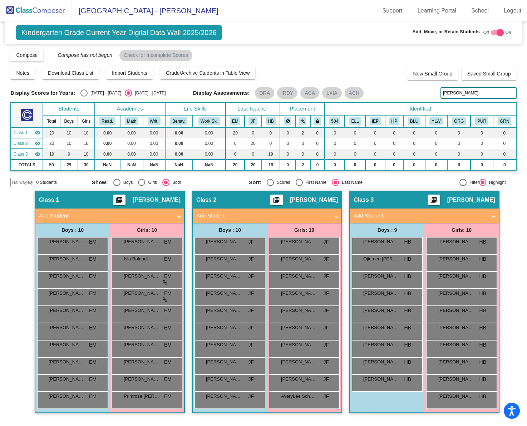
click at [390, 214] on mat-panel-title "Add Student" at bounding box center [419, 216] width 133 height 8
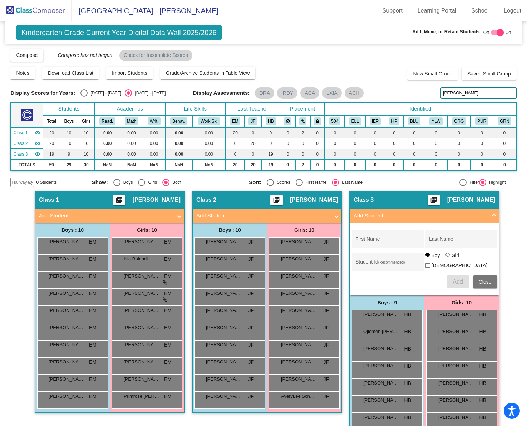
click at [366, 239] on input "First Name" at bounding box center [387, 242] width 64 height 6
type input "Hattie"
type input "Hart"
type input "61152"
click at [458, 282] on span "Add" at bounding box center [457, 281] width 10 height 6
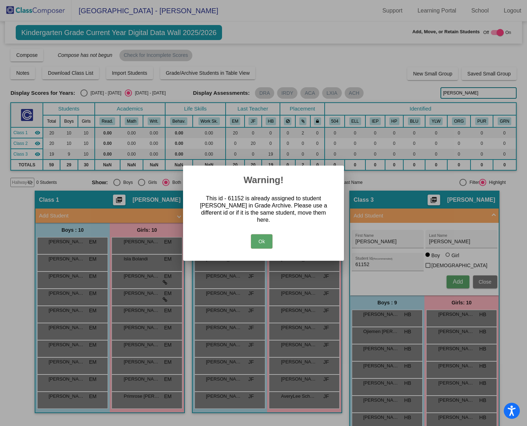
click at [260, 238] on button "Ok" at bounding box center [261, 241] width 21 height 14
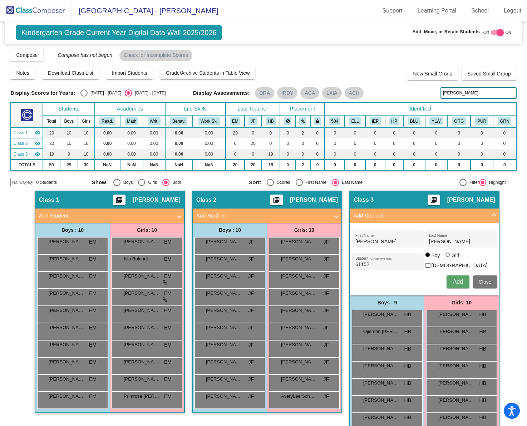
click at [24, 6] on img at bounding box center [35, 10] width 71 height 21
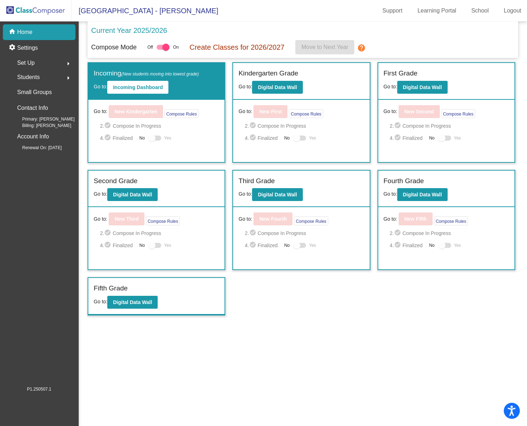
click at [32, 76] on span "Students" at bounding box center [28, 77] width 23 height 10
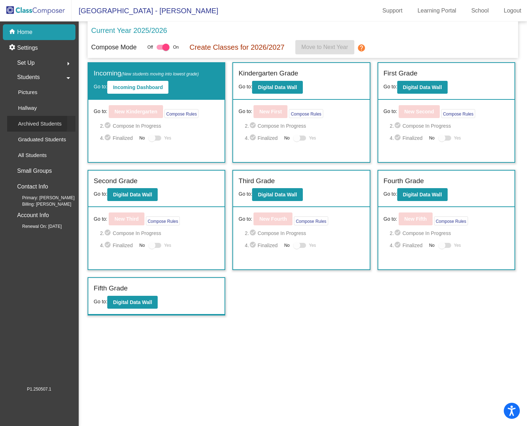
click at [30, 121] on p "Archived Students" at bounding box center [40, 123] width 44 height 9
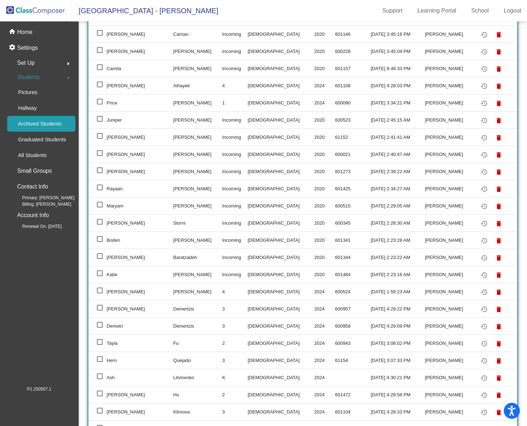
scroll to position [210, 0]
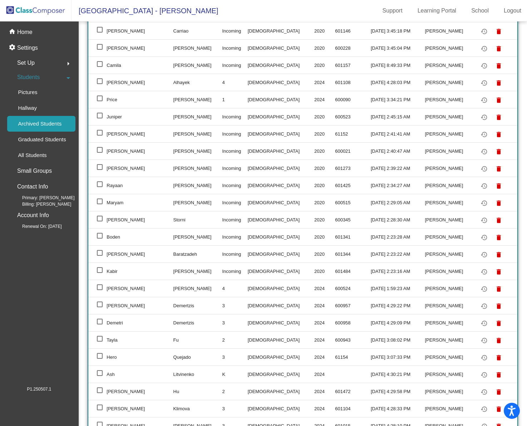
click at [102, 133] on div at bounding box center [100, 133] width 6 height 6
click at [100, 135] on input "select row 13" at bounding box center [99, 135] width 0 height 0
checkbox input "true"
click at [494, 132] on mat-icon "delete" at bounding box center [498, 134] width 9 height 9
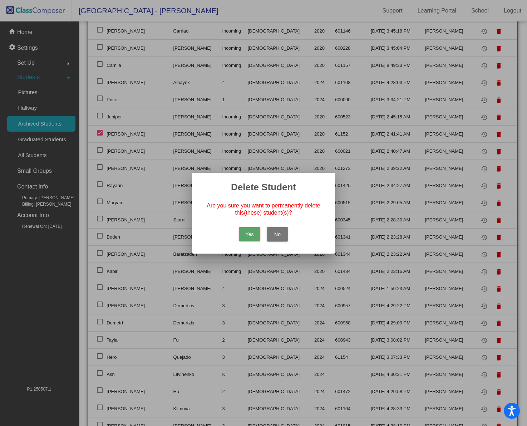
click at [248, 232] on button "Yes" at bounding box center [249, 234] width 21 height 14
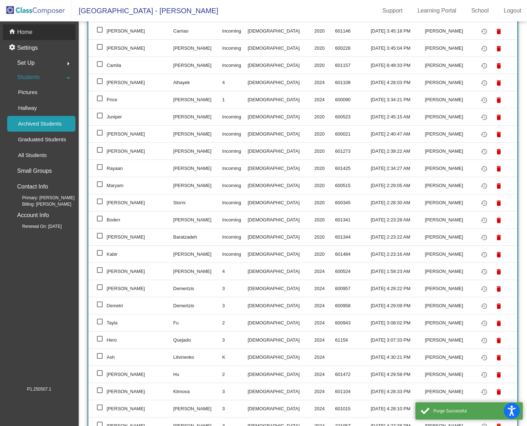
click at [26, 32] on p "Home" at bounding box center [24, 32] width 15 height 9
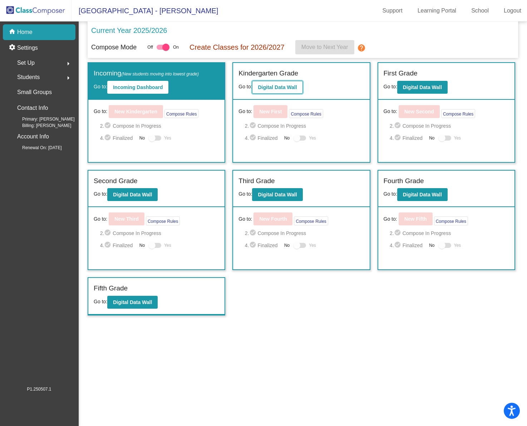
click at [283, 89] on b "Digital Data Wall" at bounding box center [277, 87] width 39 height 6
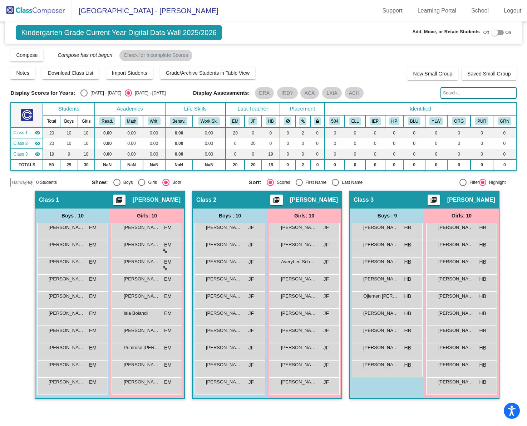
click at [503, 32] on div at bounding box center [497, 32] width 13 height 5
checkbox input "true"
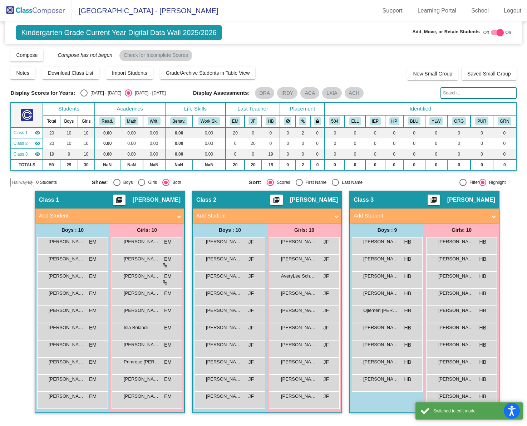
click at [385, 216] on mat-panel-title "Add Student" at bounding box center [419, 216] width 133 height 8
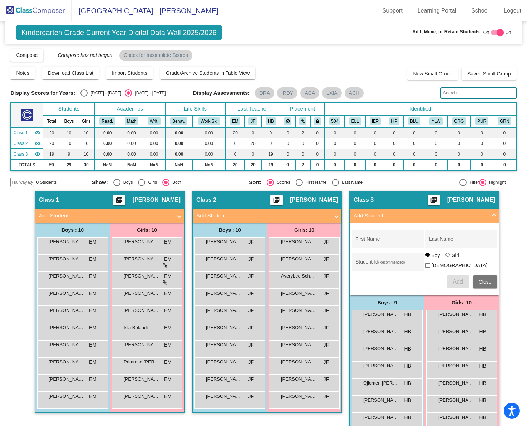
click at [368, 241] on input "First Name" at bounding box center [387, 242] width 64 height 6
type input "Hattie"
type input "Hart"
type input "61152"
click at [446, 257] on div at bounding box center [447, 254] width 4 height 4
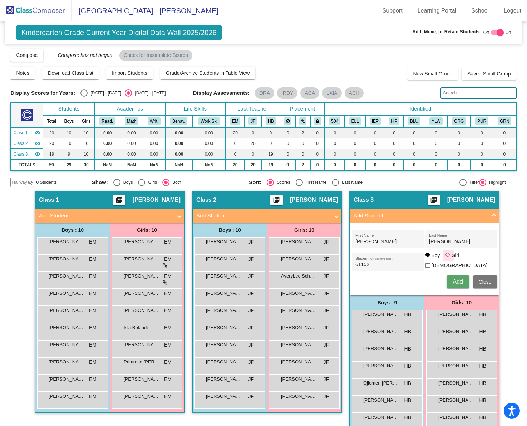
click at [448, 258] on input "Girl" at bounding box center [448, 258] width 0 height 0
radio input "true"
click at [457, 281] on span "Add" at bounding box center [457, 281] width 10 height 6
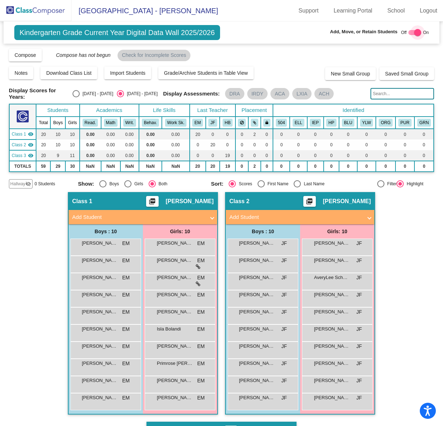
click at [409, 32] on div at bounding box center [415, 32] width 13 height 5
checkbox input "false"
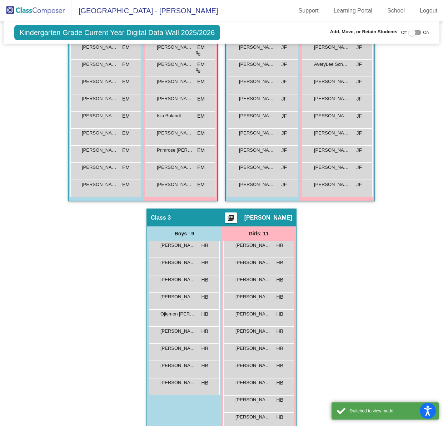
scroll to position [212, 0]
